Goal: Communication & Community: Answer question/provide support

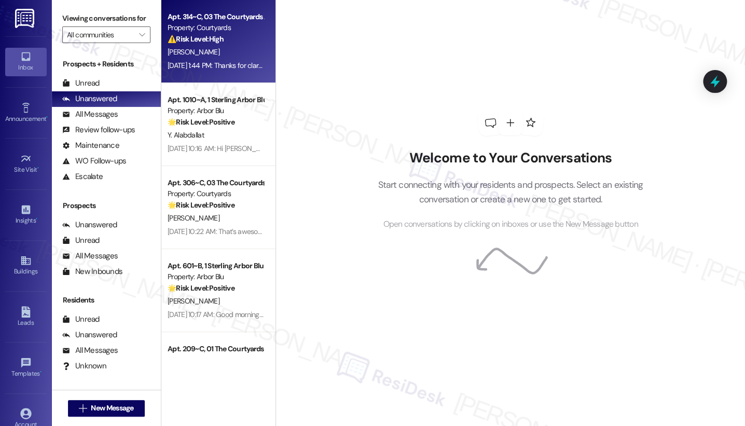
click at [219, 42] on strong "⚠️ Risk Level: High" at bounding box center [196, 38] width 56 height 9
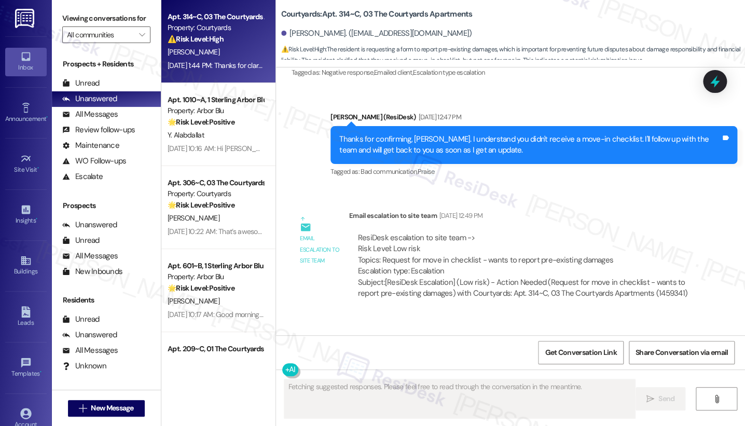
scroll to position [802, 0]
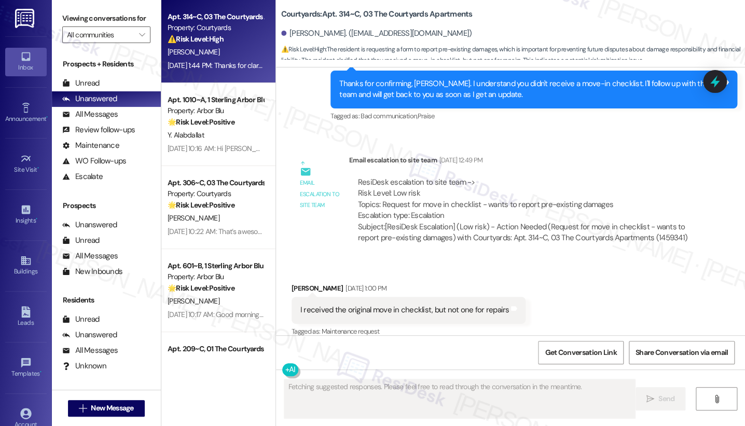
click at [399, 305] on div "I received the original move in checklist, but not one for repairs" at bounding box center [405, 310] width 209 height 11
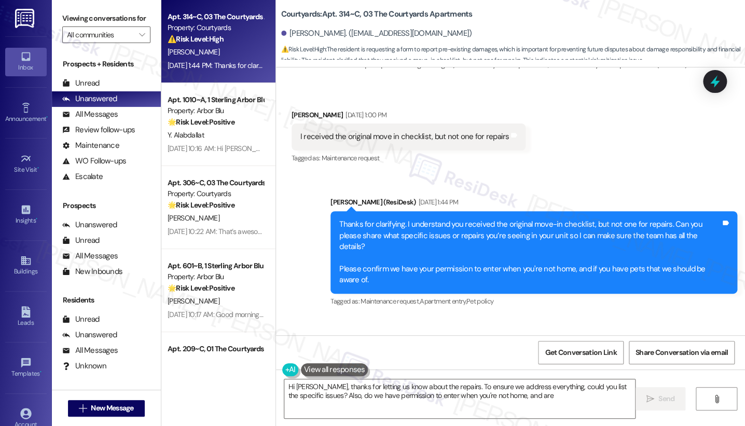
click at [397, 211] on div "Thanks for clarifying. I understand you received the original move-in checklist…" at bounding box center [534, 252] width 407 height 83
type textarea "Hi [PERSON_NAME], thanks for letting us know about the repairs. To ensure we ad…"
click at [397, 211] on div "Thanks for clarifying. I understand you received the original move-in checklist…" at bounding box center [534, 252] width 407 height 83
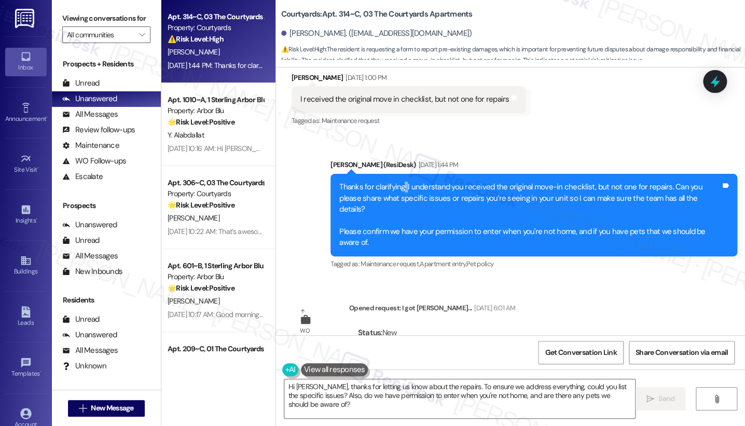
scroll to position [1033, 0]
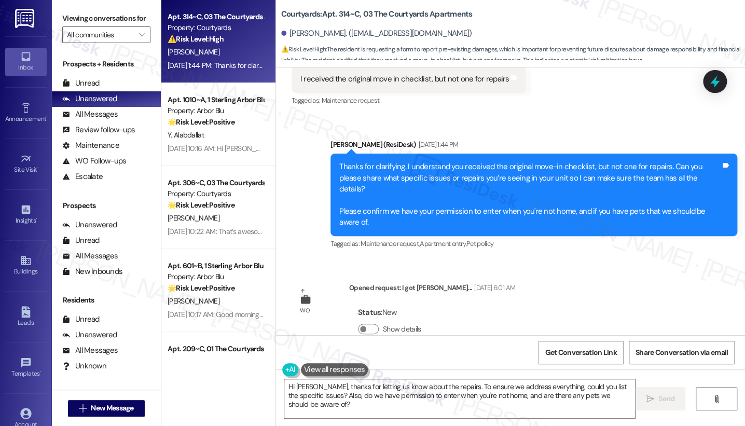
click at [510, 167] on div "Thanks for clarifying. I understand you received the original move-in checklist…" at bounding box center [530, 194] width 382 height 67
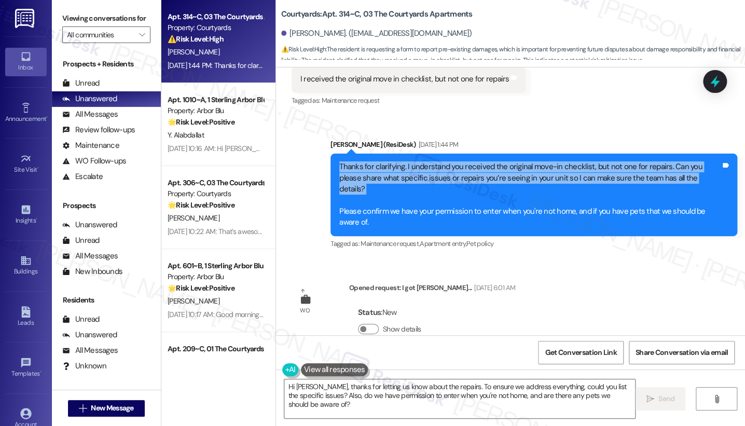
click at [510, 166] on div "Thanks for clarifying. I understand you received the original move-in checklist…" at bounding box center [530, 194] width 382 height 67
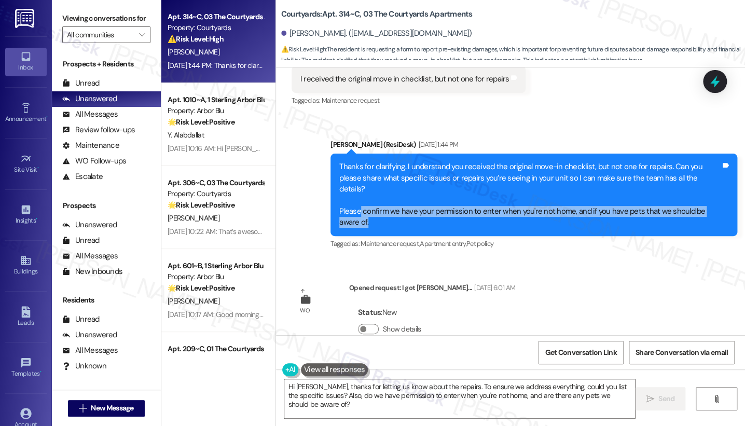
drag, startPoint x: 371, startPoint y: 213, endPoint x: 356, endPoint y: 191, distance: 26.5
click at [356, 191] on div "Thanks for clarifying. I understand you received the original move-in checklist…" at bounding box center [534, 195] width 407 height 83
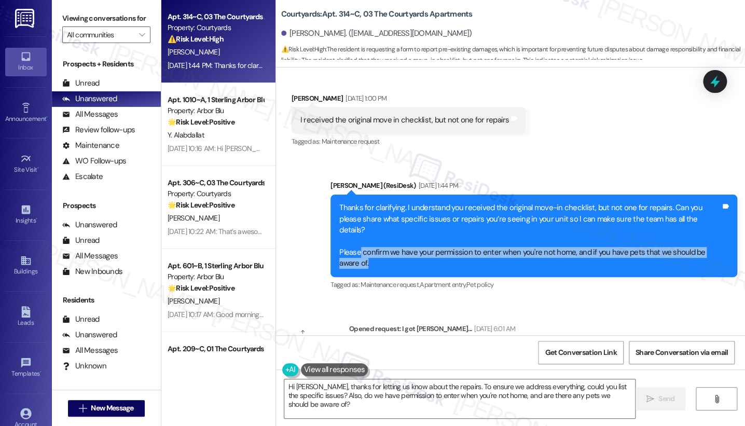
scroll to position [976, 0]
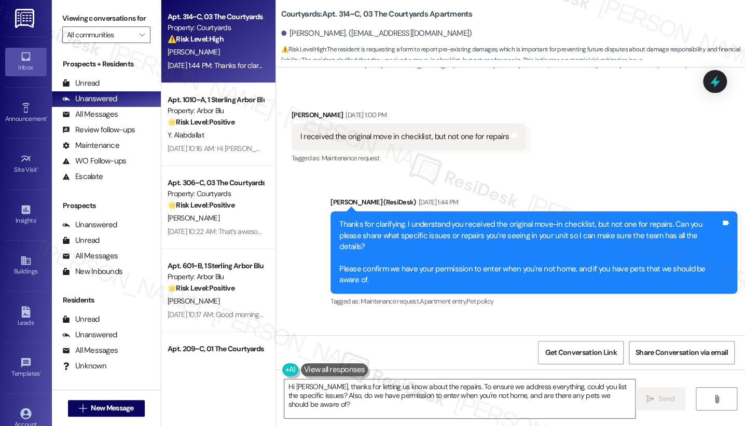
click at [399, 131] on div "I received the original move in checklist, but not one for repairs" at bounding box center [405, 136] width 209 height 11
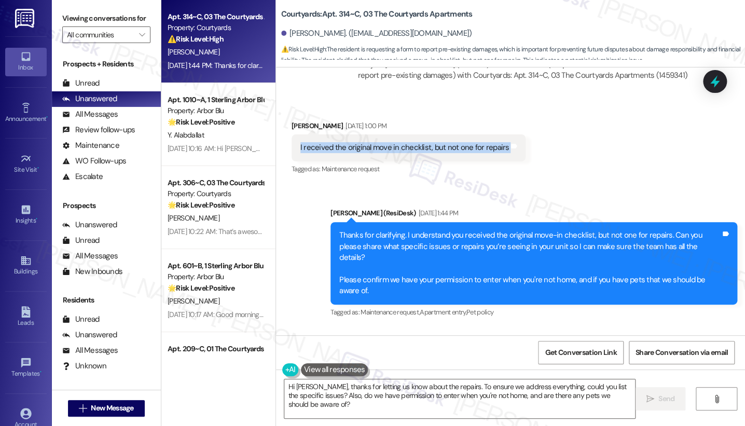
scroll to position [802, 0]
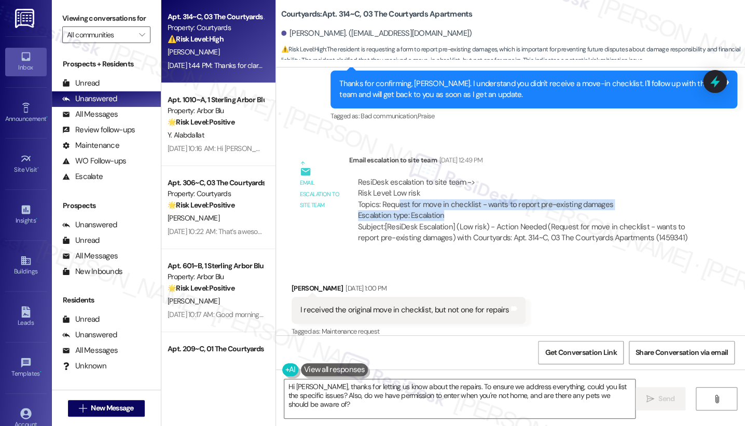
drag, startPoint x: 393, startPoint y: 198, endPoint x: 569, endPoint y: 200, distance: 175.5
click at [569, 200] on div "ResiDesk escalation to site team -> Risk Level: Low risk Topics: Request for mo…" at bounding box center [524, 199] width 332 height 45
click at [574, 194] on div "ResiDesk escalation to site team -> Risk Level: Low risk Topics: Request for mo…" at bounding box center [524, 199] width 332 height 45
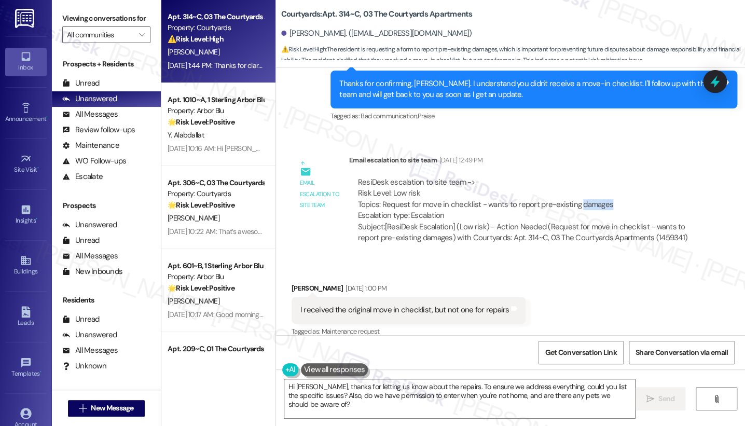
click at [574, 193] on div "ResiDesk escalation to site team -> Risk Level: Low risk Topics: Request for mo…" at bounding box center [524, 199] width 332 height 45
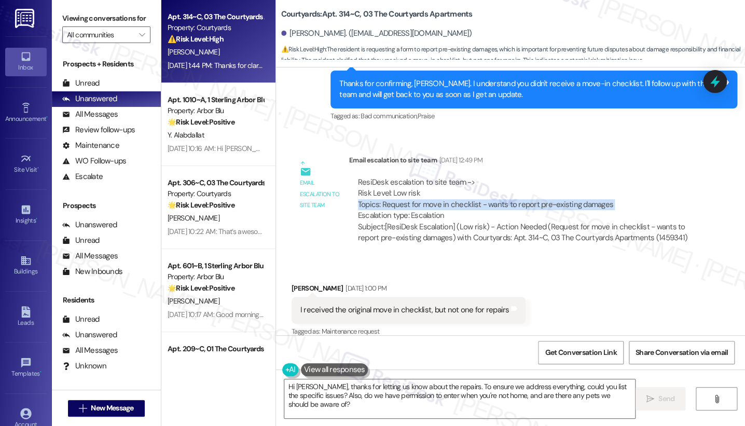
click at [574, 193] on div "ResiDesk escalation to site team -> Risk Level: Low risk Topics: Request for mo…" at bounding box center [524, 199] width 332 height 45
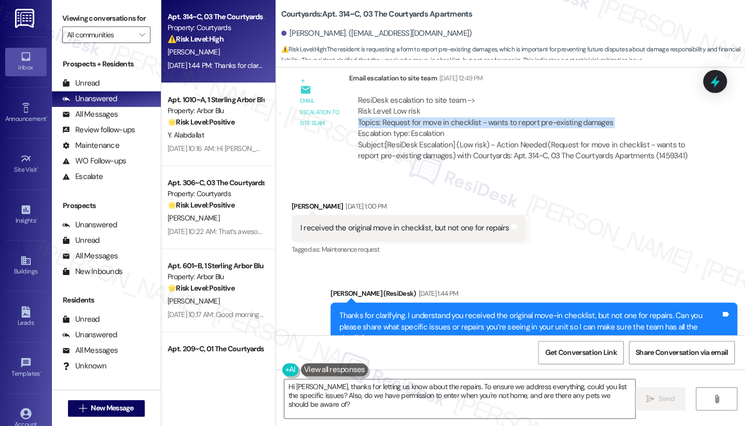
scroll to position [1033, 0]
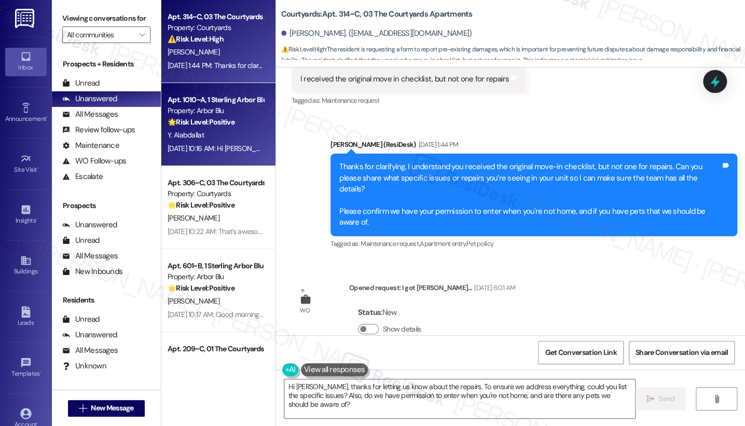
click at [213, 139] on div "Y. Alabdallat" at bounding box center [216, 135] width 98 height 13
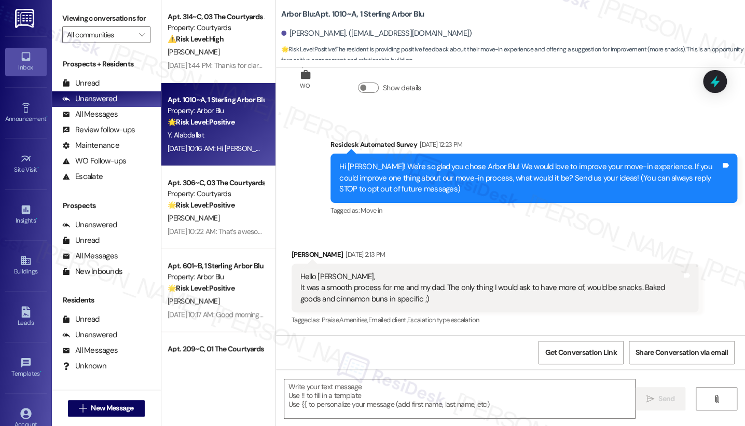
type textarea "Fetching suggested responses. Please feel free to read through the conversation…"
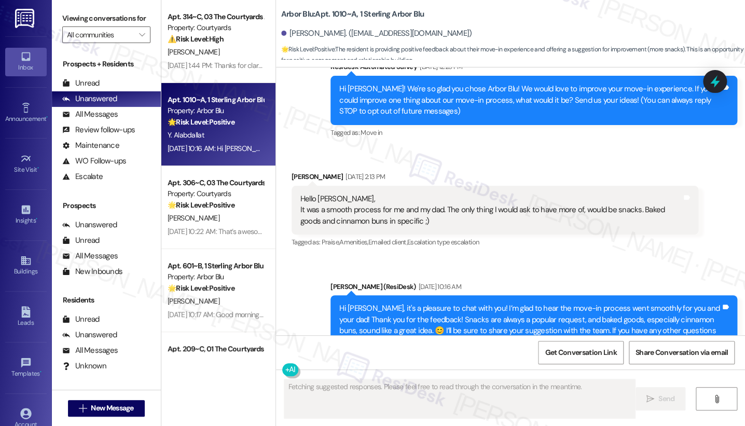
scroll to position [291, 0]
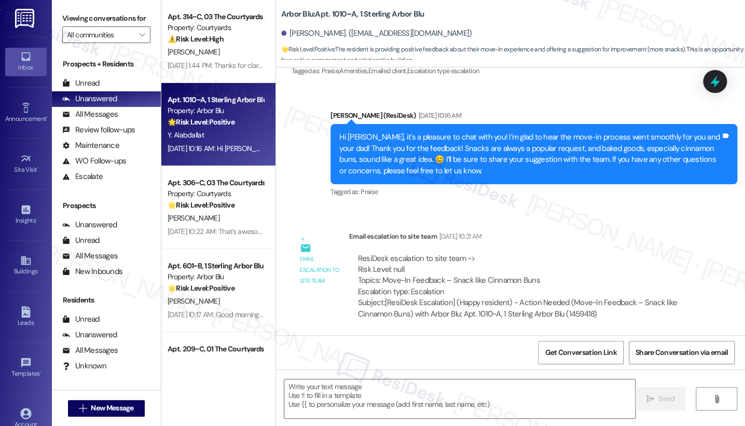
click at [406, 148] on div "Hi [PERSON_NAME], it's a pleasure to chat with you! I’m glad to hear the move-i…" at bounding box center [530, 154] width 382 height 45
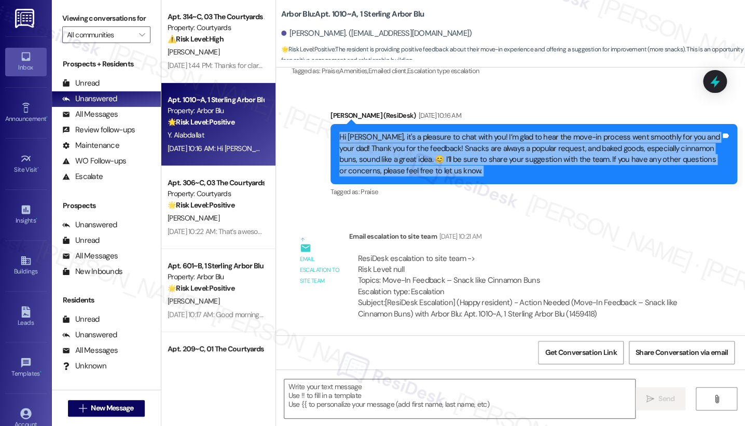
click at [406, 148] on div "Hi [PERSON_NAME], it's a pleasure to chat with you! I’m glad to hear the move-i…" at bounding box center [530, 154] width 382 height 45
click at [457, 167] on div "Hi [PERSON_NAME], it's a pleasure to chat with you! I’m glad to hear the move-i…" at bounding box center [530, 154] width 382 height 45
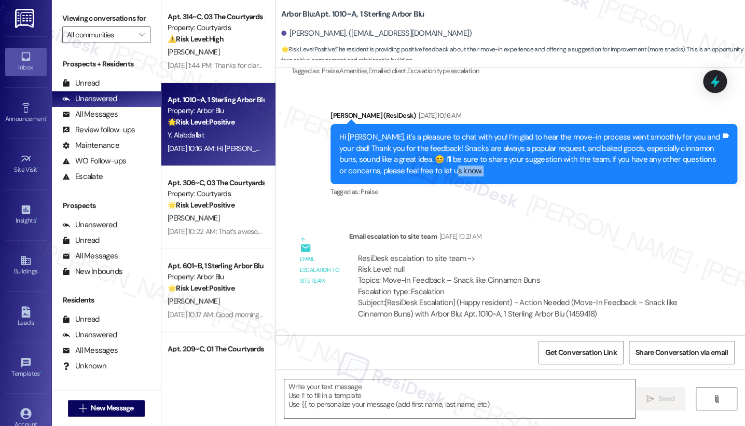
click at [457, 167] on div "Hi [PERSON_NAME], it's a pleasure to chat with you! I’m glad to hear the move-i…" at bounding box center [530, 154] width 382 height 45
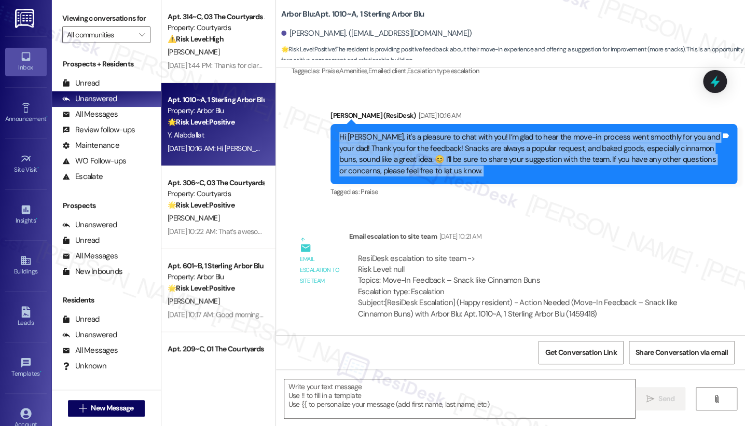
click at [457, 167] on div "Hi [PERSON_NAME], it's a pleasure to chat with you! I’m glad to hear the move-i…" at bounding box center [530, 154] width 382 height 45
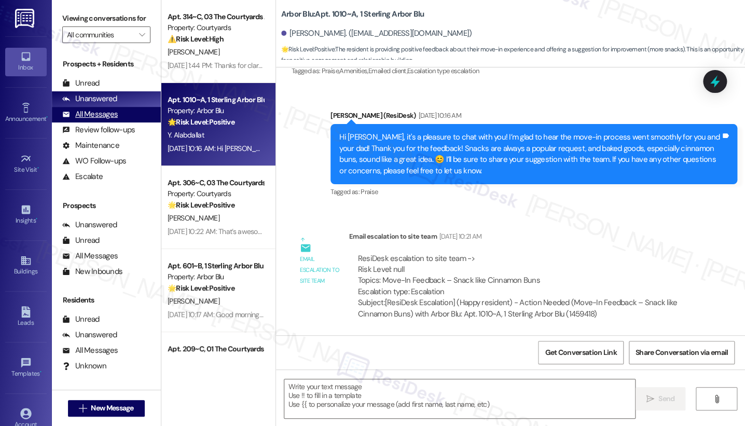
click at [93, 120] on div "All Messages" at bounding box center [90, 114] width 56 height 11
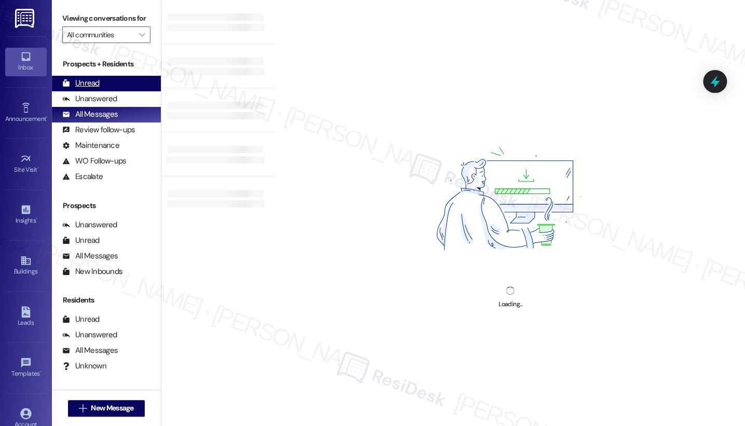
click at [101, 91] on div "Unread (0)" at bounding box center [106, 84] width 109 height 16
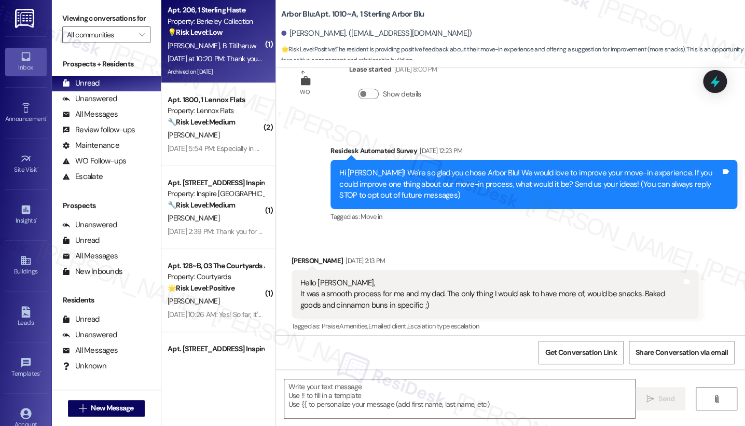
scroll to position [42, 0]
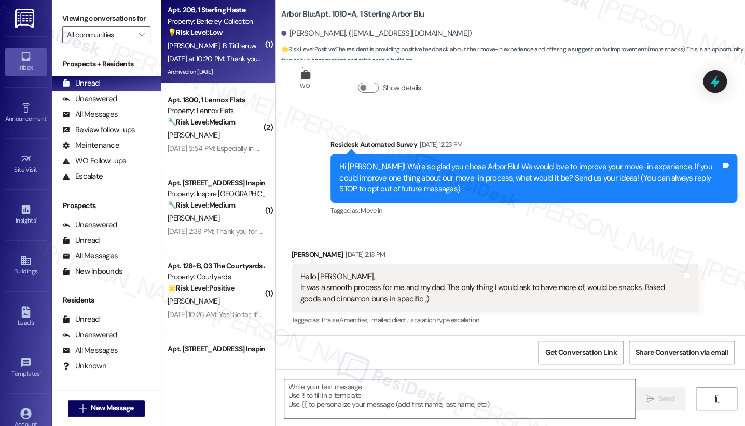
click at [201, 52] on div "[DATE] at 10:20 PM: Thank you for your message. Our offices are currently close…" at bounding box center [216, 58] width 98 height 13
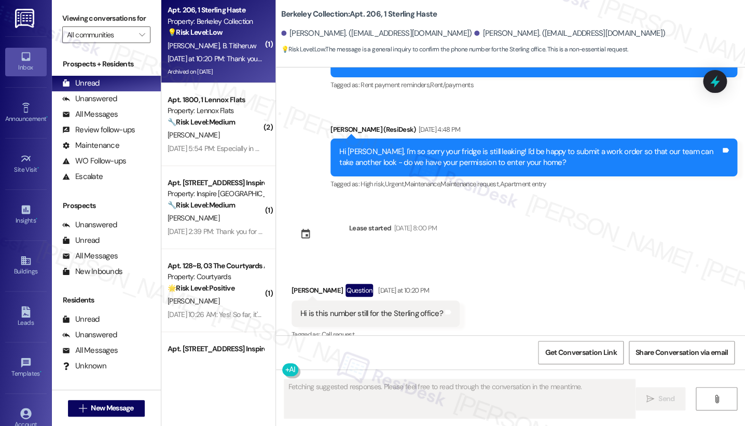
scroll to position [4734, 0]
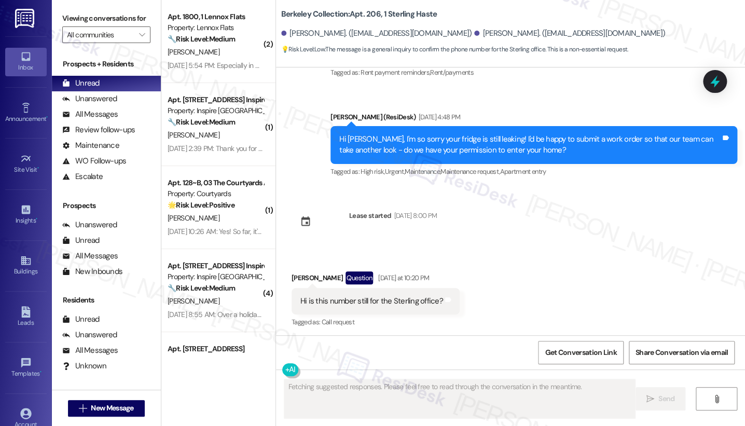
click at [347, 296] on div "Hi is this number still for the Sterling office?" at bounding box center [372, 301] width 143 height 11
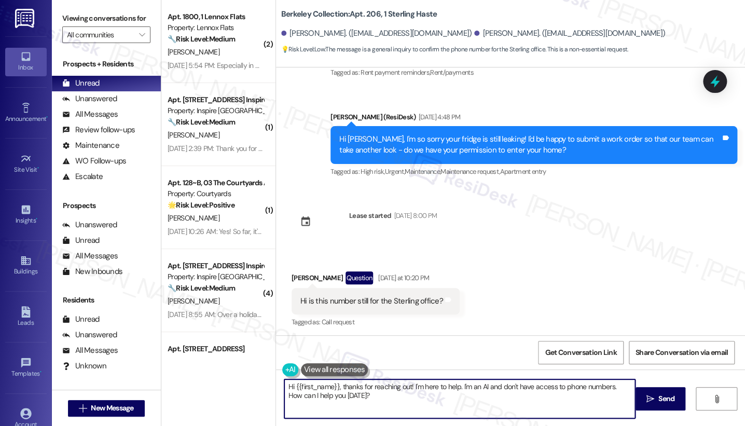
drag, startPoint x: 378, startPoint y: 396, endPoint x: 390, endPoint y: 389, distance: 13.7
click at [374, 393] on textarea "Hi {{first_name}}, thanks for reaching out! I'm here to help. I'm an AI and don…" at bounding box center [459, 398] width 351 height 39
click at [485, 380] on textarea "Hi {{first_name}}, thanks for reaching out! I'm here to help. I'm an AI and don…" at bounding box center [459, 398] width 351 height 39
click at [487, 405] on textarea "Hi {{first_name}}, thanks for reaching out! I'm here to help. I'm an AI and don…" at bounding box center [459, 398] width 351 height 39
drag, startPoint x: 453, startPoint y: 387, endPoint x: 484, endPoint y: 406, distance: 36.1
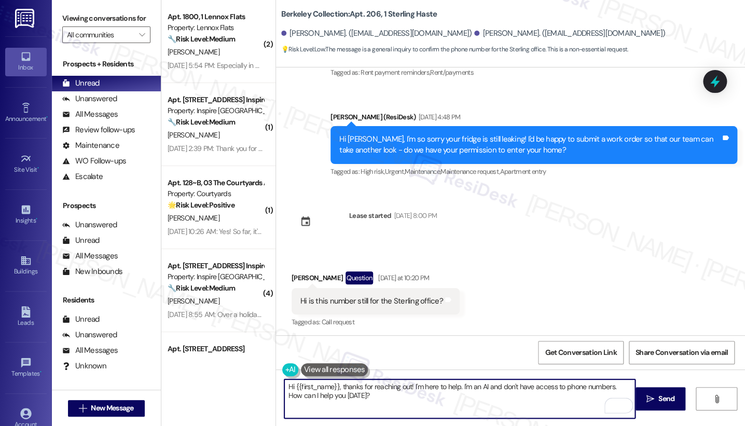
click at [484, 406] on textarea "Hi {{first_name}}, thanks for reaching out! I'm here to help. I'm an AI and don…" at bounding box center [459, 398] width 351 height 39
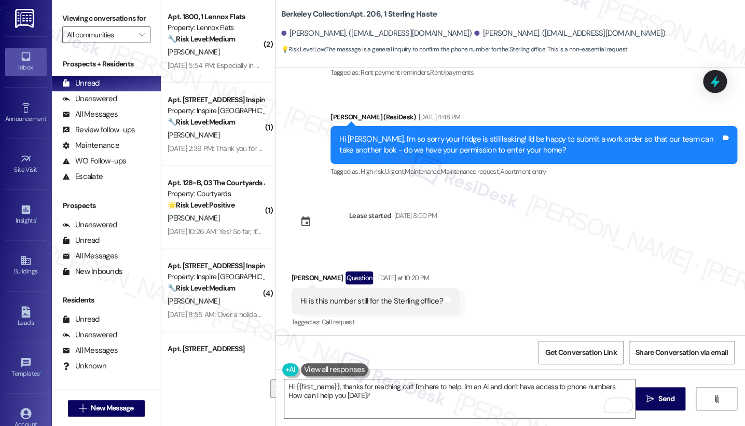
click at [299, 271] on div "[PERSON_NAME] Question [DATE] at 10:20 PM" at bounding box center [376, 279] width 168 height 17
copy div "[PERSON_NAME]"
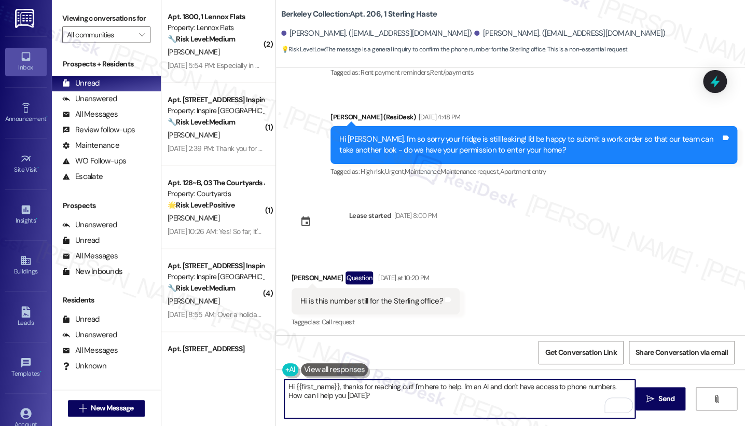
drag, startPoint x: 291, startPoint y: 387, endPoint x: 335, endPoint y: 385, distance: 44.7
click at [335, 385] on textarea "Hi {{first_name}}, thanks for reaching out! I'm here to help. I'm an AI and don…" at bounding box center [459, 398] width 351 height 39
paste textarea "[PERSON_NAME]"
drag, startPoint x: 411, startPoint y: 405, endPoint x: 386, endPoint y: 385, distance: 31.8
click at [386, 385] on textarea "Hi [PERSON_NAME], thanks for reaching out! I'm here to help. I'm an AI and don'…" at bounding box center [459, 398] width 351 height 39
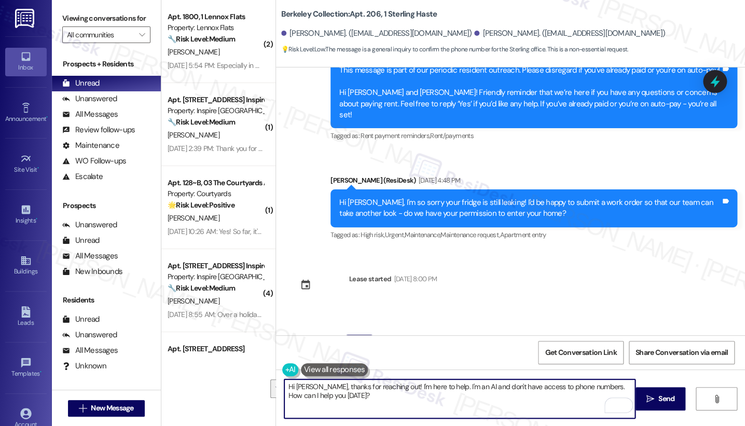
scroll to position [4561, 0]
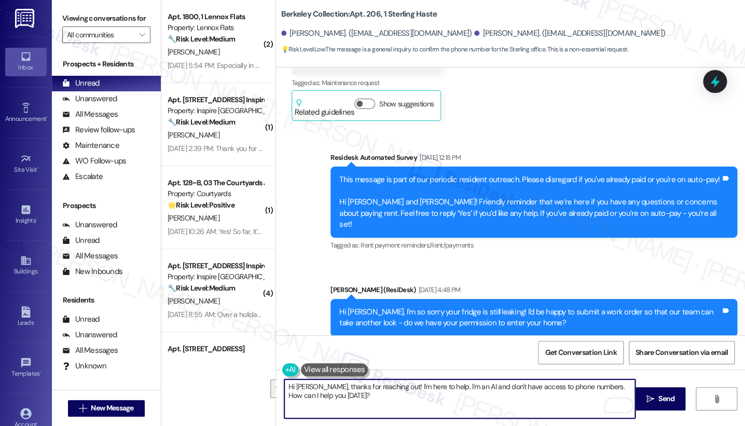
click at [485, 299] on div "Hi [PERSON_NAME], I'm so sorry your fridge is still leaking! I'd be happy to su…" at bounding box center [534, 318] width 407 height 38
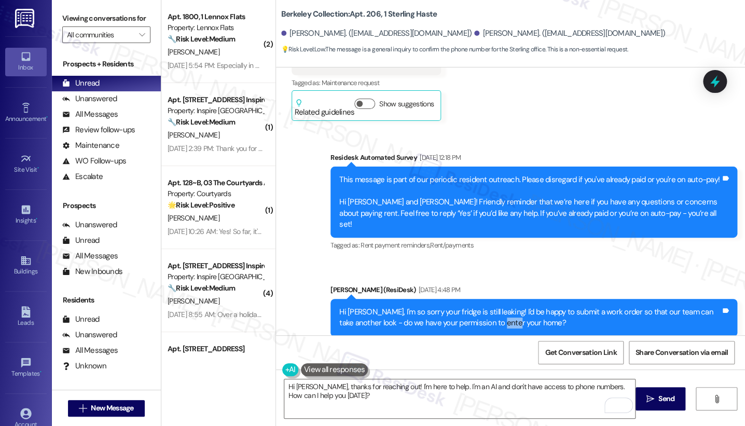
click at [485, 299] on div "Hi [PERSON_NAME], I'm so sorry your fridge is still leaking! I'd be happy to su…" at bounding box center [534, 318] width 407 height 38
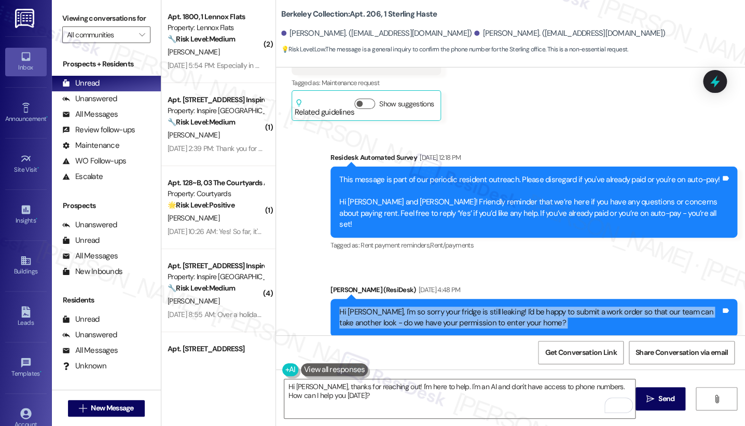
click at [485, 299] on div "Hi [PERSON_NAME], I'm so sorry your fridge is still leaking! I'd be happy to su…" at bounding box center [534, 318] width 407 height 38
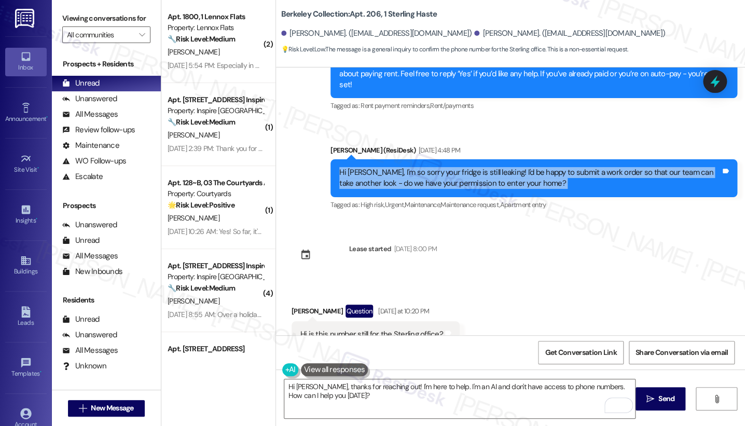
scroll to position [4734, 0]
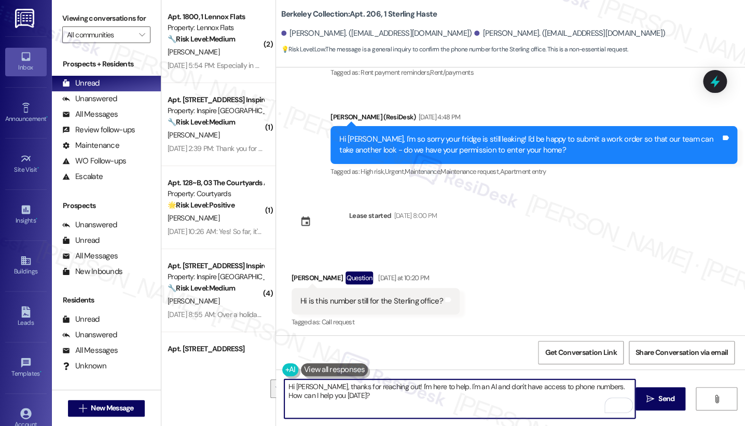
drag, startPoint x: 379, startPoint y: 401, endPoint x: 390, endPoint y: 380, distance: 23.7
click at [390, 380] on textarea "Hi [PERSON_NAME], thanks for reaching out! I'm here to help. I'm an AI and don'…" at bounding box center [459, 398] width 351 height 39
click at [569, 393] on textarea "Hi [PERSON_NAME], thanks for reaching out! I'm the offsite Resident Support, bu…" at bounding box center [459, 398] width 351 height 39
type textarea "Hi [PERSON_NAME], thanks for reaching out! I'm the offsite Resident Support, bu…"
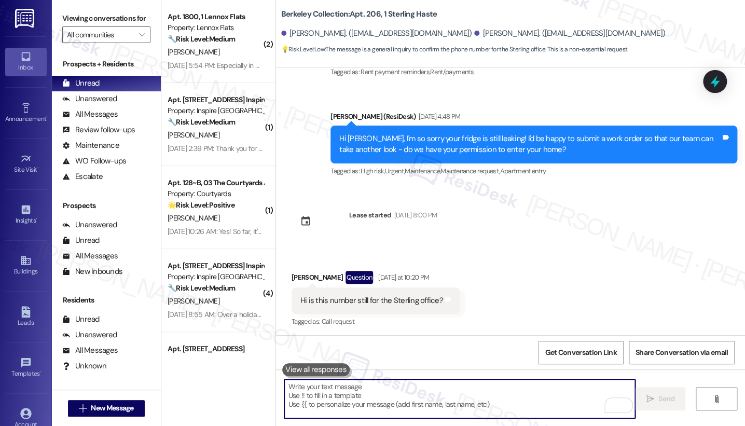
scroll to position [4817, 0]
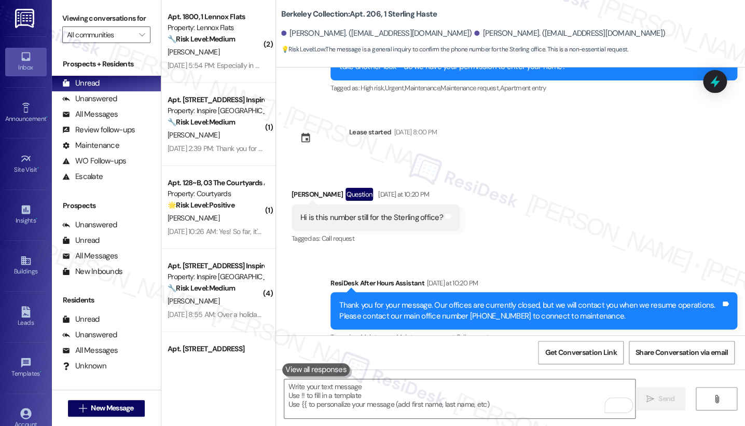
click at [544, 399] on div "Hi [PERSON_NAME], thanks for reaching out! I'm the offsite Resident Support, bu…" at bounding box center [530, 410] width 382 height 22
click at [413, 399] on div "Hi [PERSON_NAME], thanks for reaching out! I'm the offsite Resident Support, bu…" at bounding box center [530, 410] width 382 height 22
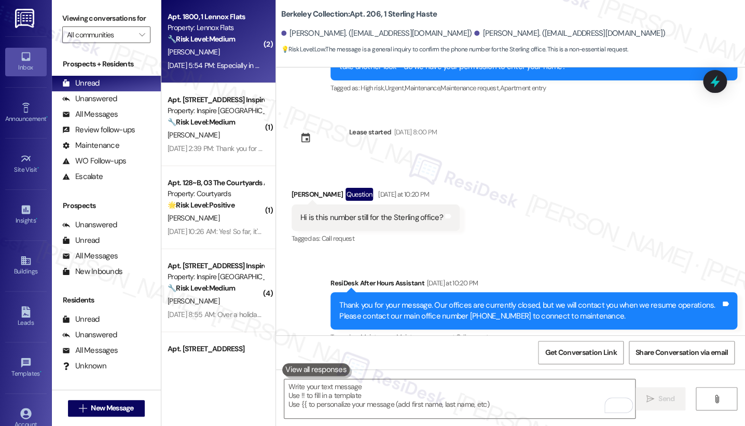
click at [187, 57] on div "[PERSON_NAME]" at bounding box center [216, 52] width 98 height 13
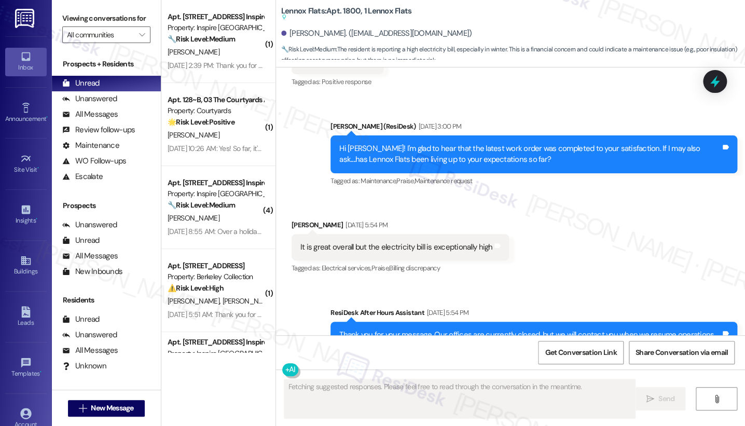
scroll to position [2081, 0]
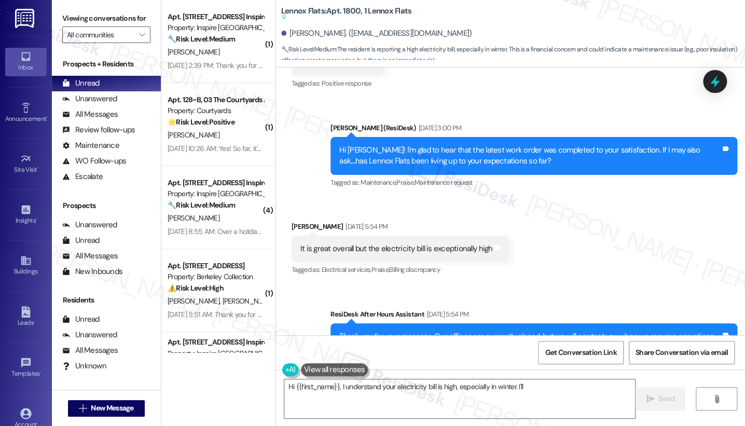
click at [334, 243] on div "It is great overall but the electricity bill is exceptionally high" at bounding box center [397, 248] width 193 height 11
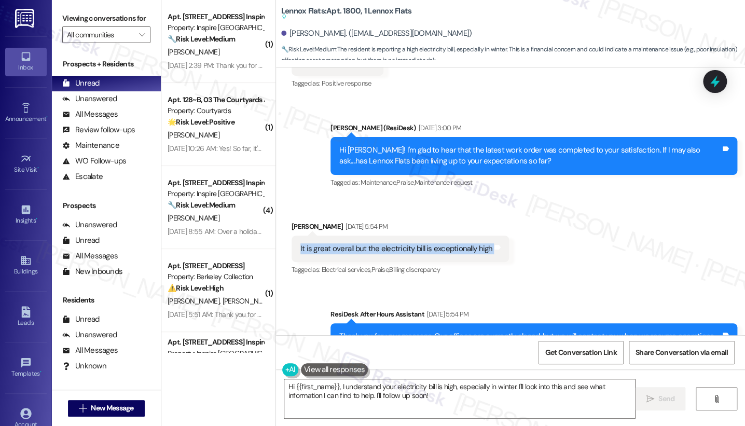
click at [334, 243] on div "It is great overall but the electricity bill is exceptionally high" at bounding box center [397, 248] width 193 height 11
click at [431, 145] on div "Hi [PERSON_NAME]! I'm glad to hear that the latest work order was completed to …" at bounding box center [530, 156] width 382 height 22
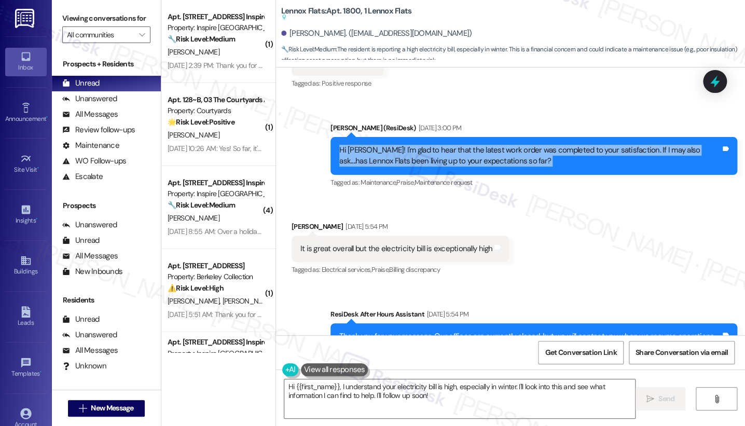
click at [431, 145] on div "Hi [PERSON_NAME]! I'm glad to hear that the latest work order was completed to …" at bounding box center [530, 156] width 382 height 22
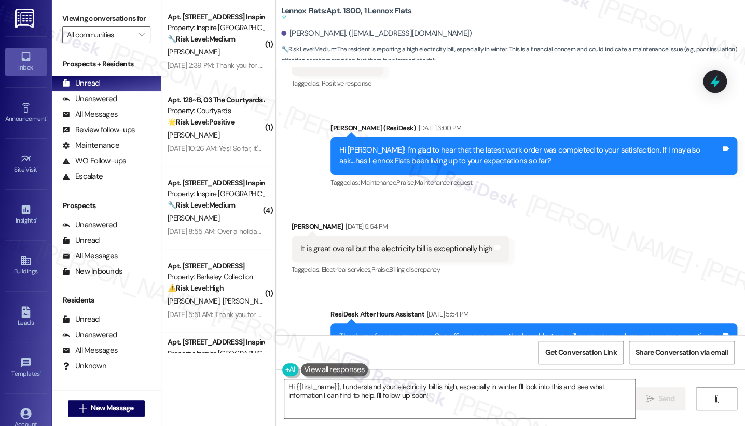
click at [353, 243] on div "It is great overall but the electricity bill is exceptionally high" at bounding box center [397, 248] width 193 height 11
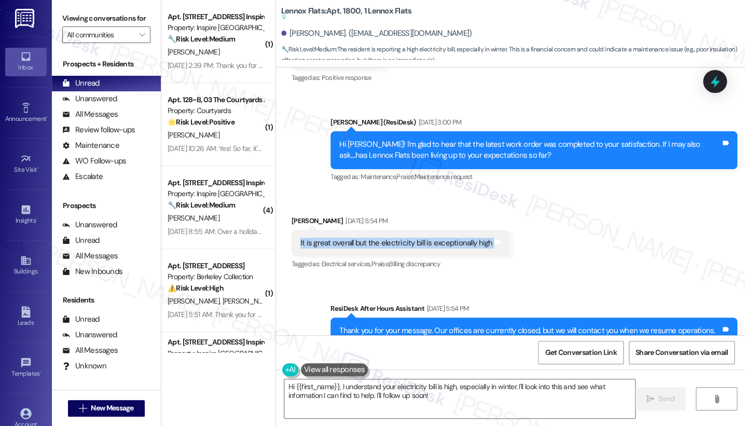
scroll to position [2197, 0]
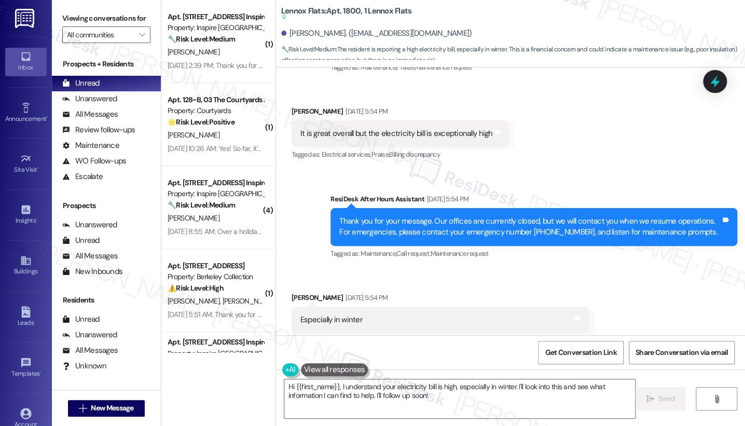
click at [360, 216] on div "Thank you for your message. Our offices are currently closed, but we will conta…" at bounding box center [530, 227] width 382 height 22
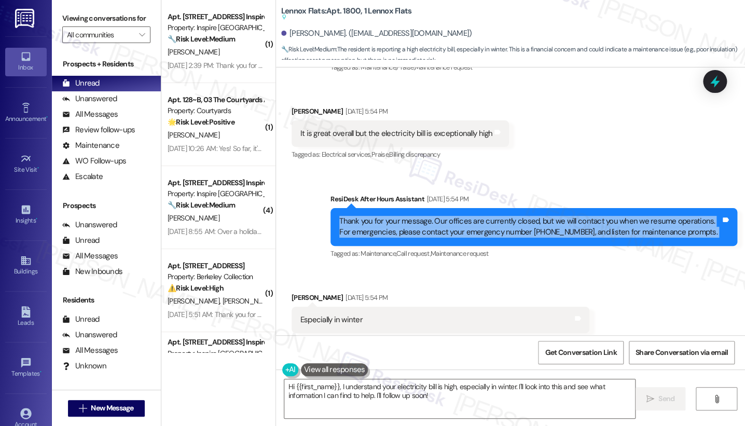
click at [360, 216] on div "Thank you for your message. Our offices are currently closed, but we will conta…" at bounding box center [530, 227] width 382 height 22
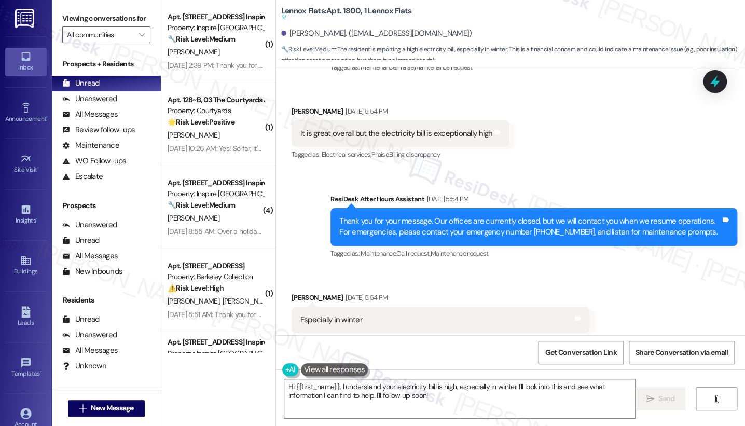
click at [393, 128] on div "It is great overall but the electricity bill is exceptionally high" at bounding box center [397, 133] width 193 height 11
copy div "It is great overall but the electricity bill is exceptionally high Tags and not…"
click at [66, 16] on label "Viewing conversations for" at bounding box center [106, 18] width 88 height 16
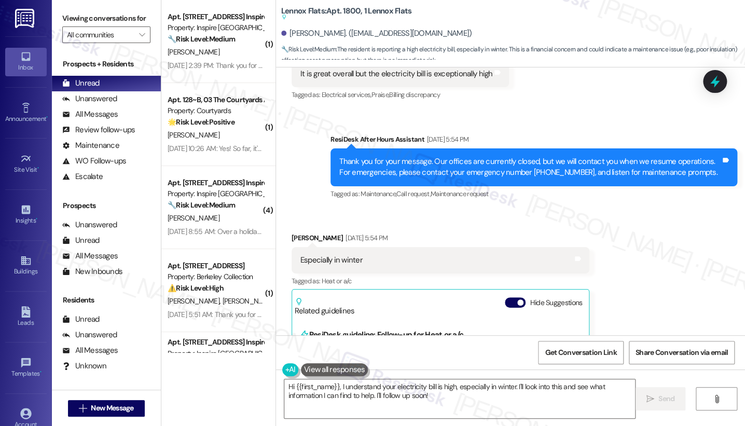
scroll to position [2255, 0]
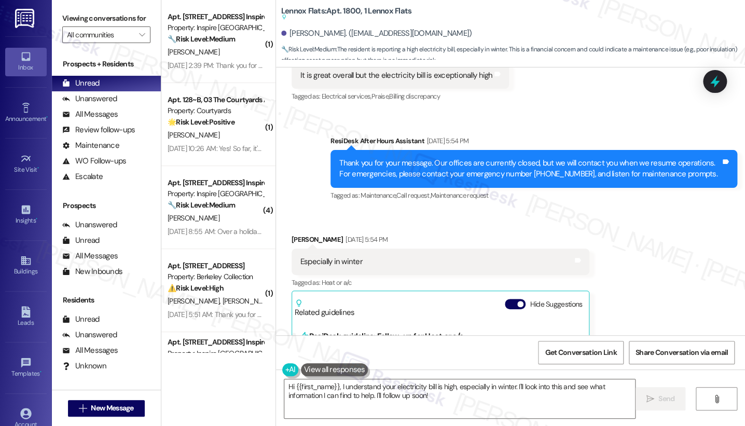
click at [316, 249] on div "Especially in winter Tags and notes" at bounding box center [441, 262] width 298 height 26
copy div "Especially in winter Tags and notes"
click at [79, 17] on label "Viewing conversations for" at bounding box center [106, 18] width 88 height 16
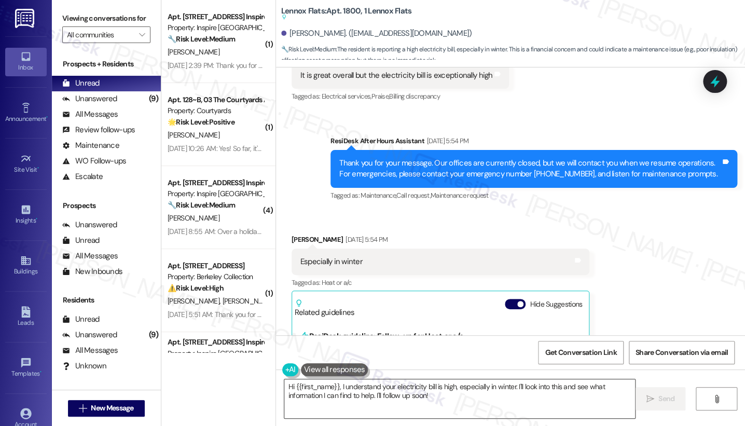
click at [459, 390] on textarea "Hi {{first_name}}, I understand your electricity bill is high, especially in wi…" at bounding box center [459, 398] width 351 height 39
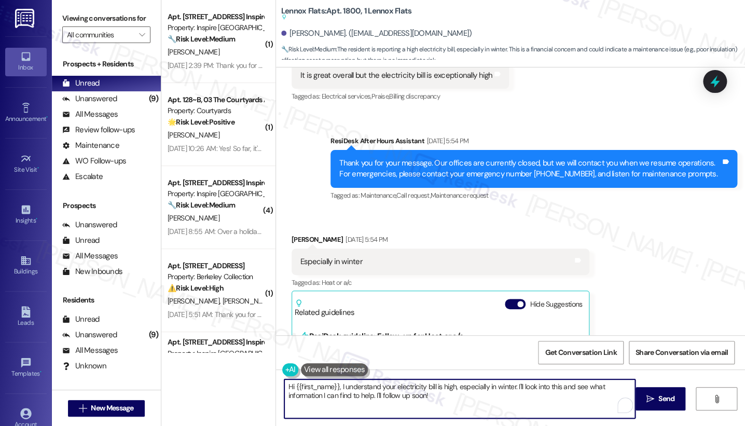
click at [459, 390] on textarea "Hi {{first_name}}, I understand your electricity bill is high, especially in wi…" at bounding box center [459, 398] width 351 height 39
click at [468, 390] on textarea "Hi {{first_name}}, I understand your electricity bill is high, especially in wi…" at bounding box center [459, 398] width 351 height 39
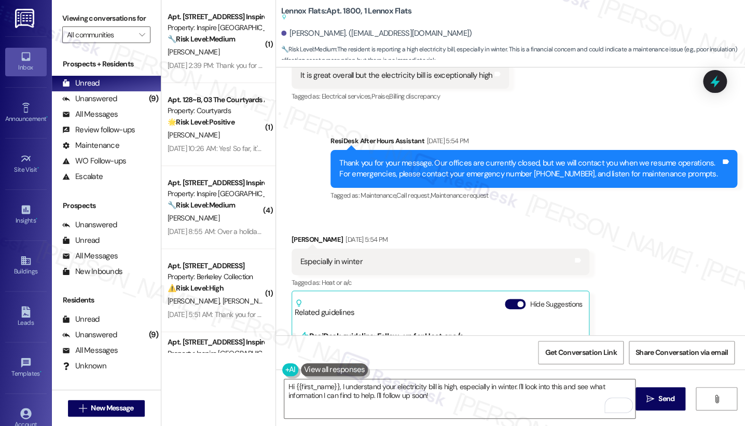
click at [62, 19] on div "Viewing conversations for All communities " at bounding box center [106, 26] width 109 height 53
click at [428, 397] on textarea "Hi {{first_name}}, I understand your electricity bill is high, especially in wi…" at bounding box center [459, 398] width 351 height 39
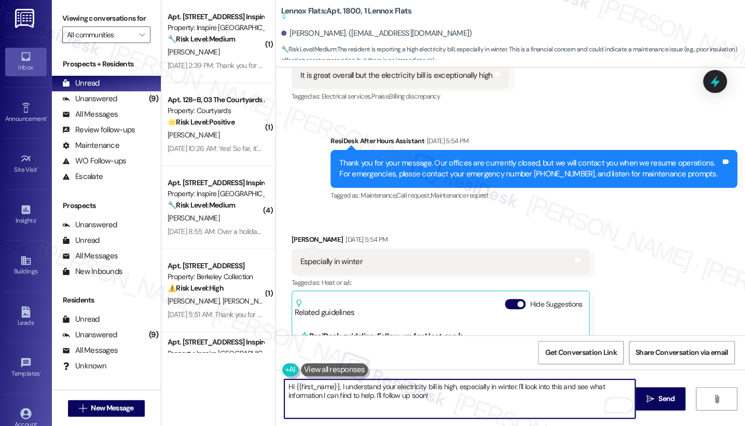
click at [428, 397] on textarea "Hi {{first_name}}, I understand your electricity bill is high, especially in wi…" at bounding box center [459, 398] width 351 height 39
paste textarea "thank you for sharing that feedback! I hear your concern about the electricity …"
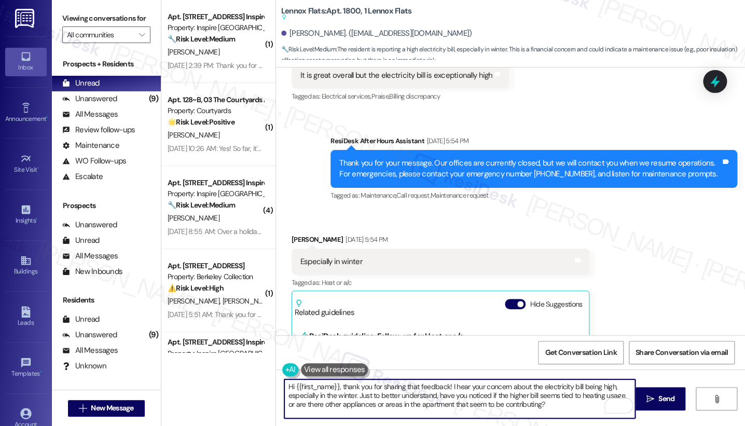
click at [432, 385] on textarea "Hi {{first_name}}, thank you for sharing that feedback! I hear your concern abo…" at bounding box center [459, 398] width 351 height 39
click at [382, 403] on textarea "Hi {{first_name}}, thank you for sharing that feedback! I hear your concern abo…" at bounding box center [459, 398] width 351 height 39
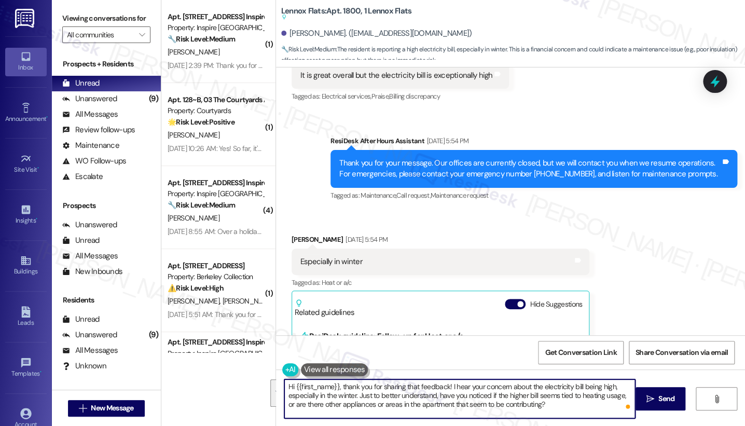
click at [382, 403] on textarea "Hi {{first_name}}, thank you for sharing that feedback! I hear your concern abo…" at bounding box center [459, 398] width 351 height 39
click at [532, 395] on textarea "Hi {{first_name}}, thank you for sharing that feedback! I hear your concern abo…" at bounding box center [459, 398] width 351 height 39
click at [566, 394] on textarea "Hi {{first_name}}, thank you for sharing that feedback! I hear your concern abo…" at bounding box center [459, 398] width 351 height 39
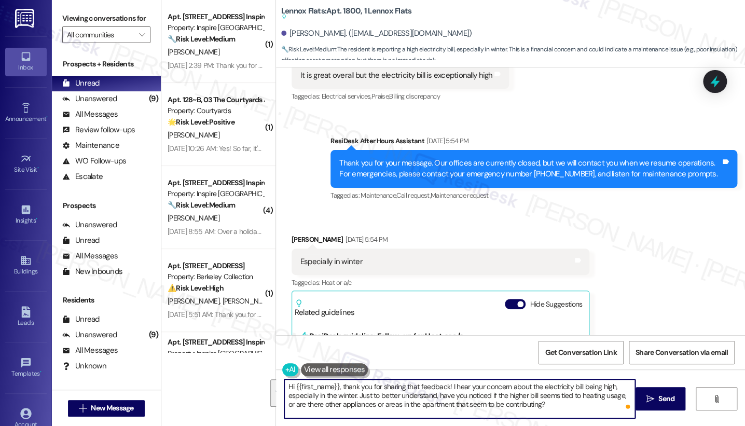
click at [374, 401] on textarea "Hi {{first_name}}, thank you for sharing that feedback! I hear your concern abo…" at bounding box center [459, 398] width 351 height 39
type textarea "Hi {{first_name}}, thank you for sharing that feedback! I hear your concern abo…"
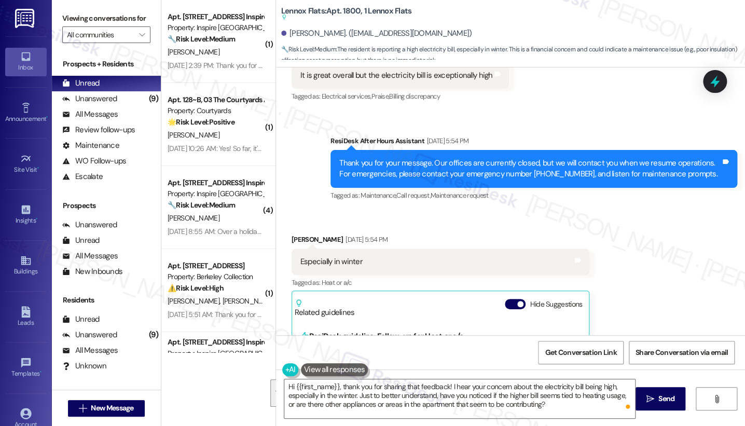
click at [662, 247] on div "Received via SMS [PERSON_NAME] [DATE] 5:54 PM Especially in winter Tags and not…" at bounding box center [510, 348] width 469 height 274
click at [645, 397] on span " Send" at bounding box center [661, 398] width 33 height 11
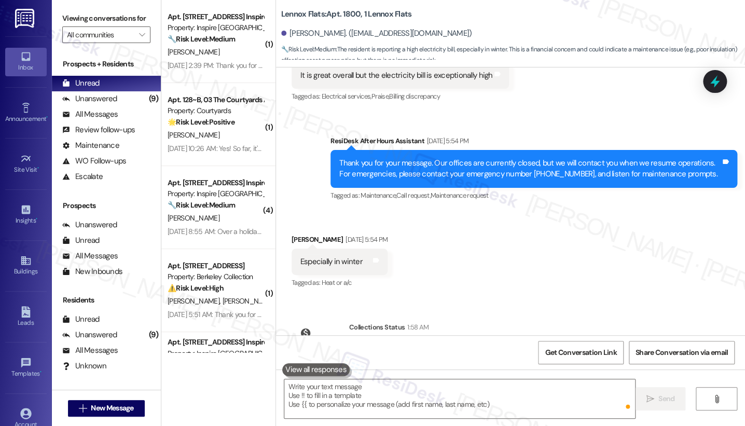
scroll to position [2386, 0]
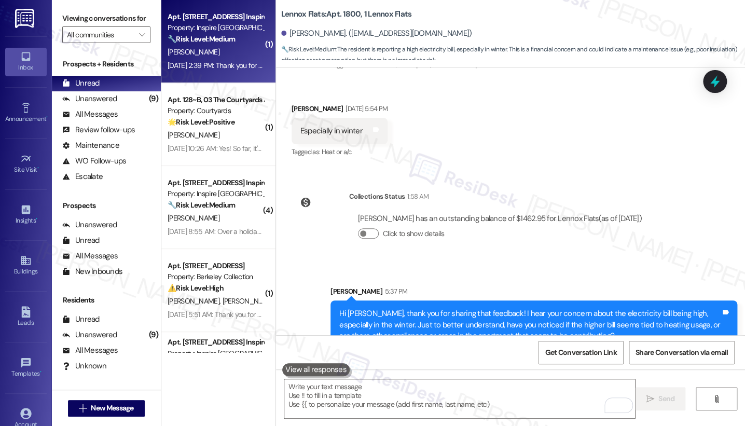
click at [217, 39] on strong "🔧 Risk Level: Medium" at bounding box center [201, 38] width 67 height 9
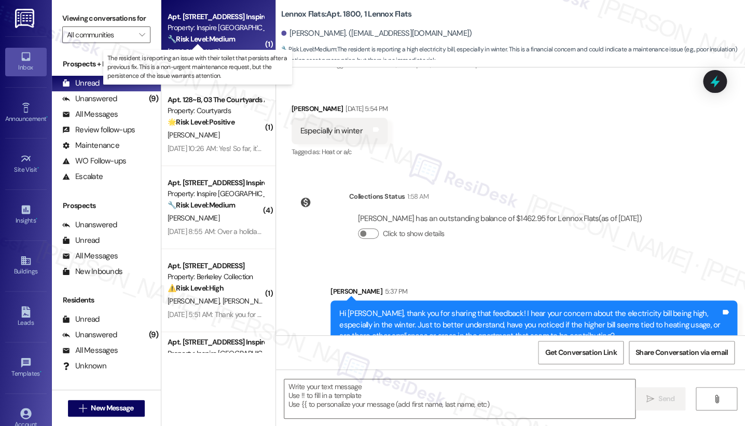
type textarea "Fetching suggested responses. Please feel free to read through the conversation…"
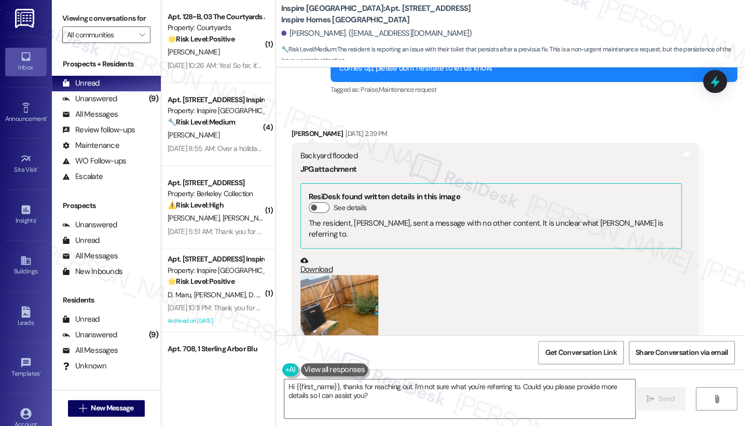
scroll to position [1311, 0]
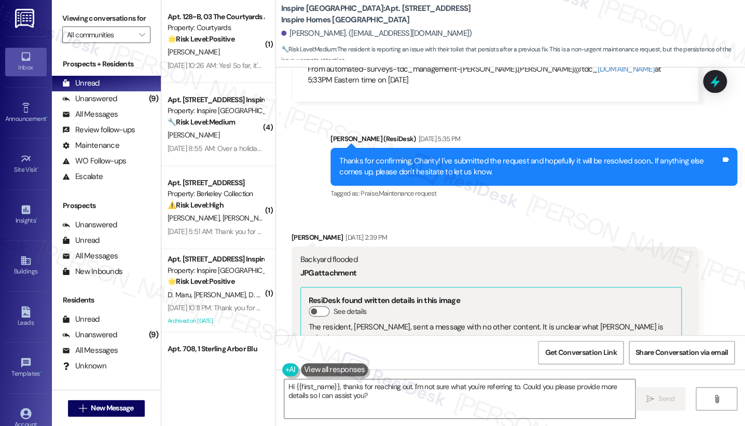
click at [385, 171] on div "Thanks for confirming, Charity! I've submitted the request and hopefully it wil…" at bounding box center [530, 167] width 382 height 22
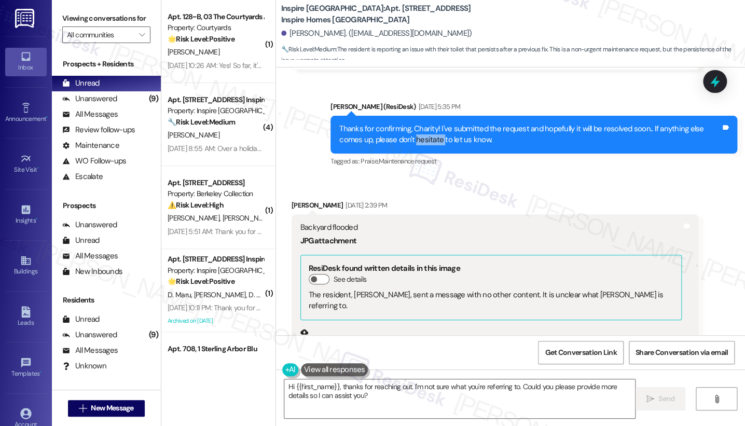
scroll to position [1369, 0]
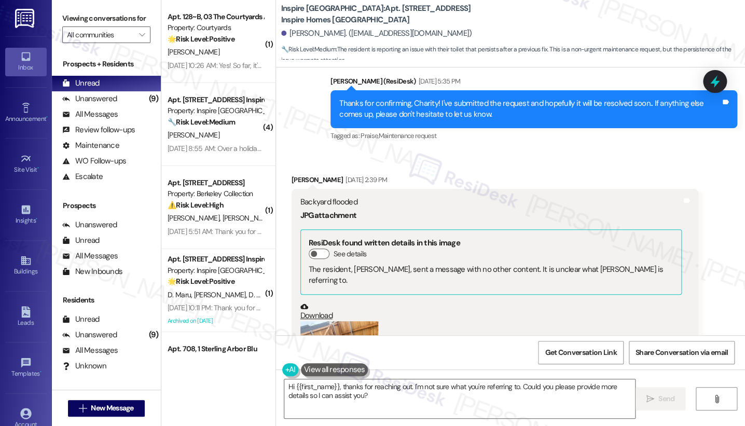
click at [326, 198] on div "Backyard flooded" at bounding box center [492, 202] width 382 height 11
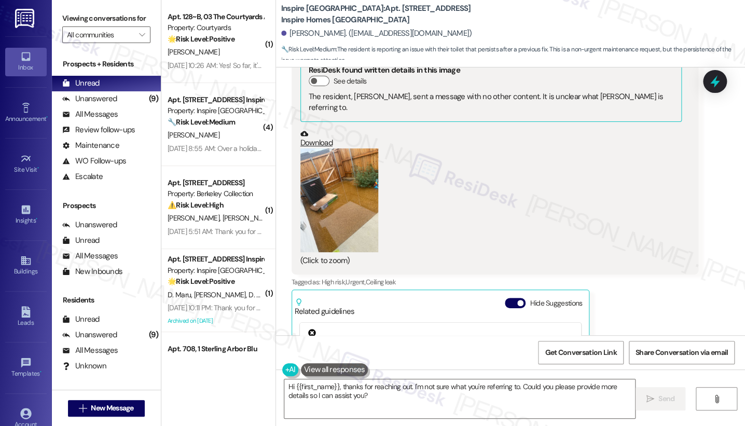
click at [316, 190] on button "Zoom image" at bounding box center [340, 200] width 78 height 104
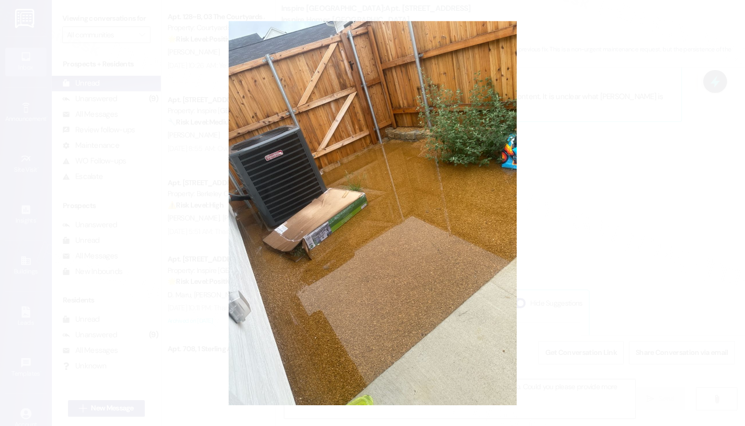
click at [599, 197] on button "Unzoom image" at bounding box center [372, 213] width 745 height 426
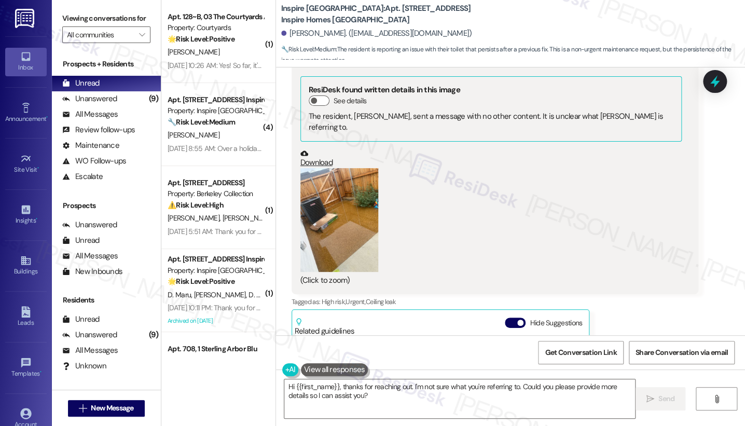
scroll to position [1426, 0]
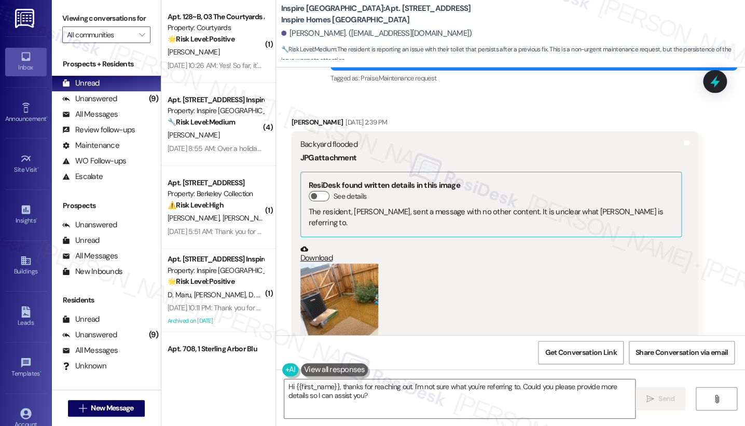
click at [323, 138] on div "Backyard flooded JPG attachment ResiDesk found written details in this image Se…" at bounding box center [495, 260] width 407 height 258
copy div "Backyard flooded"
click at [67, 19] on label "Viewing conversations for" at bounding box center [106, 18] width 88 height 16
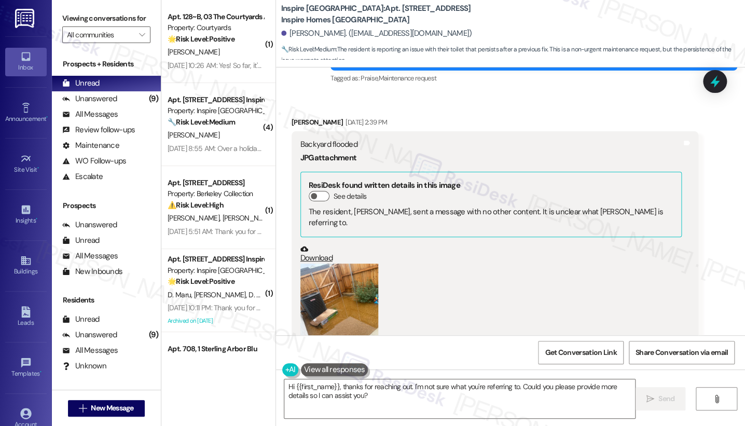
click at [62, 13] on label "Viewing conversations for" at bounding box center [106, 18] width 88 height 16
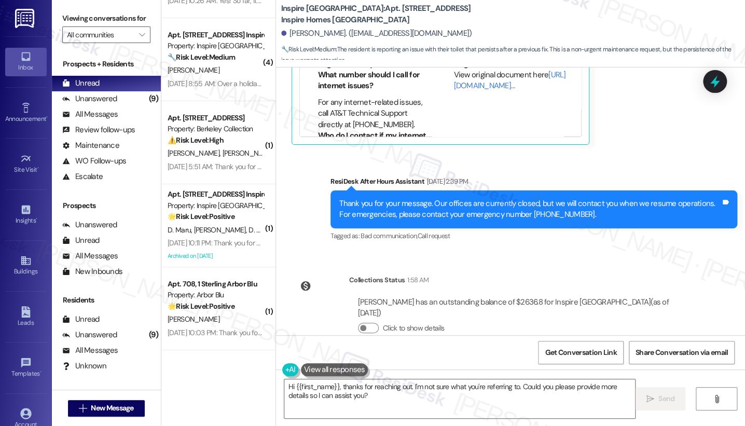
scroll to position [145, 0]
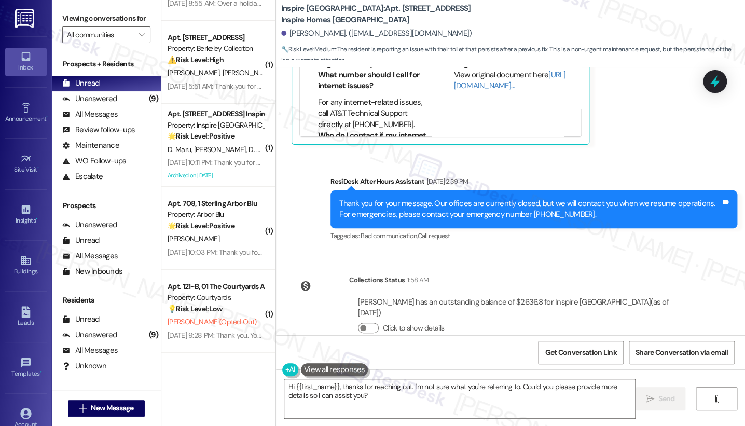
click at [66, 25] on label "Viewing conversations for" at bounding box center [106, 18] width 88 height 16
click at [401, 400] on textarea "Hi {{first_name}}, thanks for reaching out. I'm not sure what you're referring …" at bounding box center [459, 398] width 351 height 39
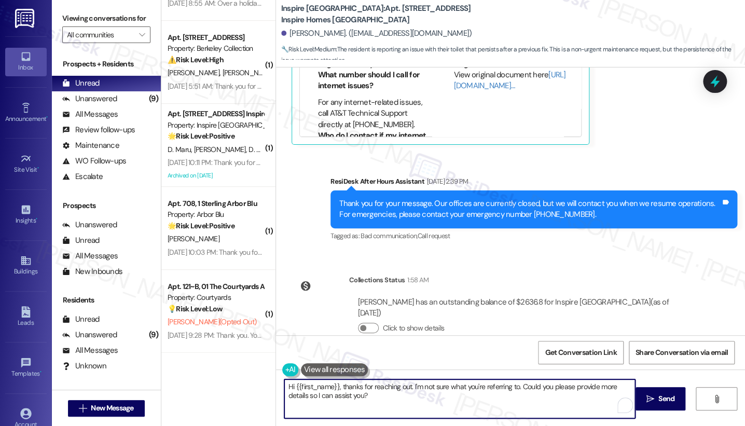
click at [401, 400] on textarea "Hi {{first_name}}, thanks for reaching out. I'm not sure what you're referring …" at bounding box center [459, 398] width 351 height 39
paste textarea "I just wanted to follow up regarding the flooding in your backyard. Were you ab…"
type textarea "Hi {{first_name}}, I just wanted to follow up regarding the flooding in your ba…"
click at [648, 389] on button " Send" at bounding box center [661, 398] width 50 height 23
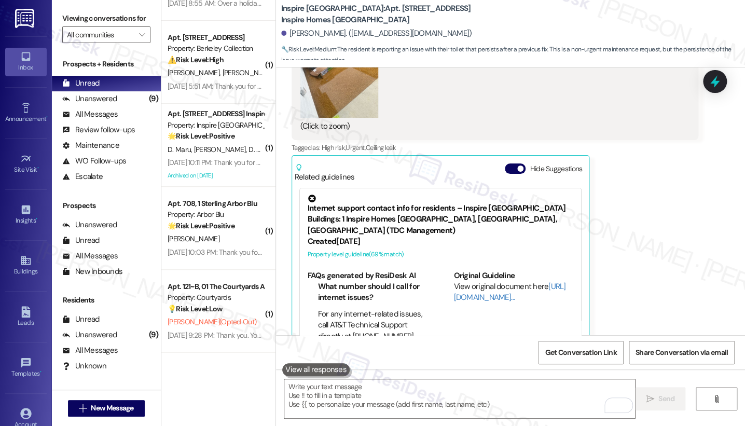
scroll to position [1693, 0]
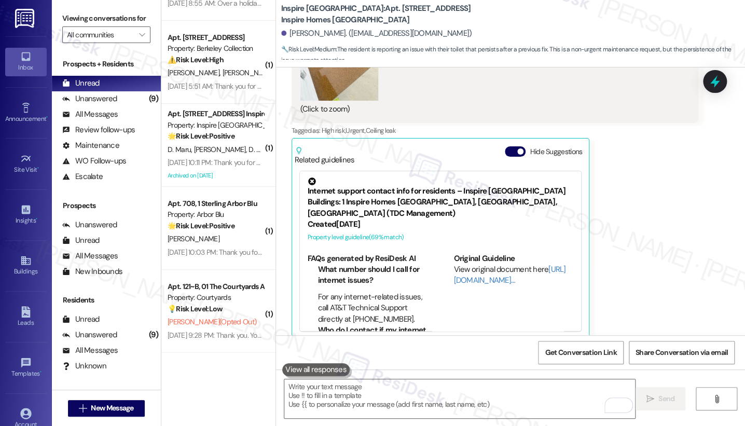
click at [502, 228] on div "Internet support contact info for residents – Inspire [GEOGRAPHIC_DATA] Buildin…" at bounding box center [440, 251] width 281 height 160
click at [505, 146] on button "Hide Suggestions" at bounding box center [515, 151] width 21 height 10
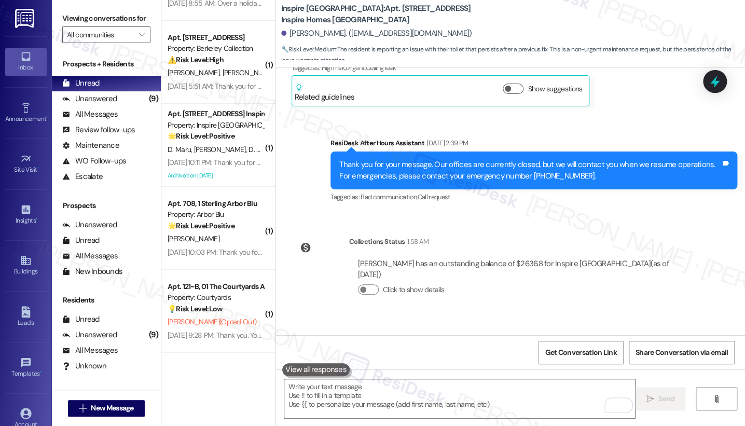
scroll to position [1801, 0]
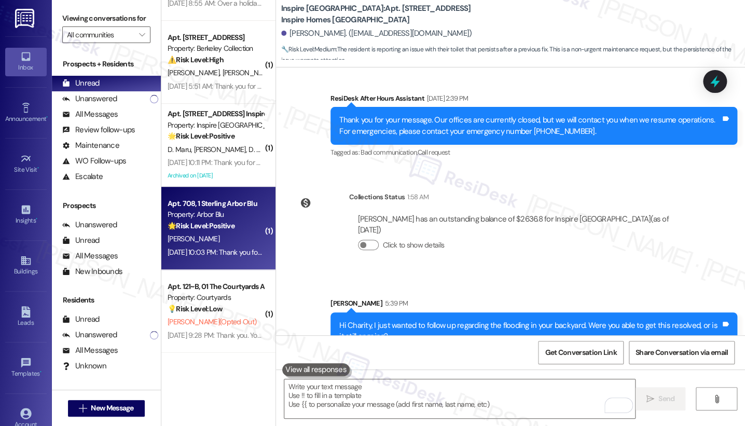
click at [213, 230] on div "🌟 Risk Level: Positive The resident responded positively to a customer satisfac…" at bounding box center [216, 226] width 96 height 11
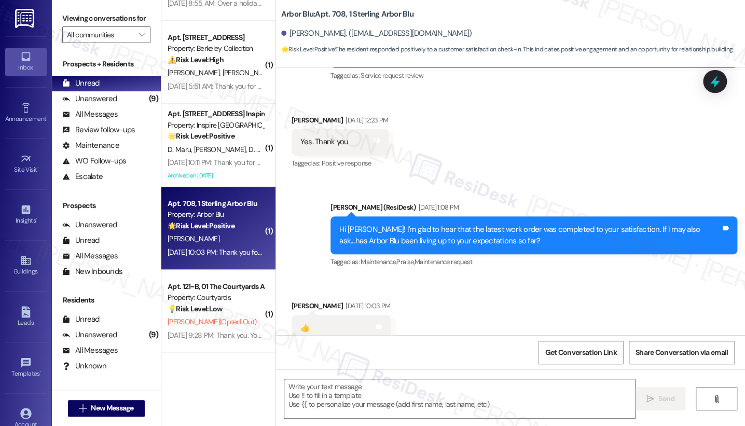
scroll to position [195, 0]
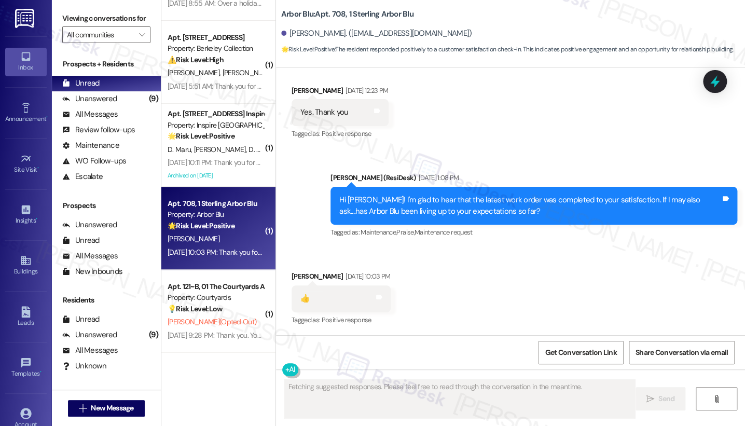
type textarea "Fetching suggested responses. Please feel free to read through the conversation…"
click at [430, 211] on div "Hi [PERSON_NAME]! I'm glad to hear that the latest work order was completed to …" at bounding box center [530, 206] width 382 height 22
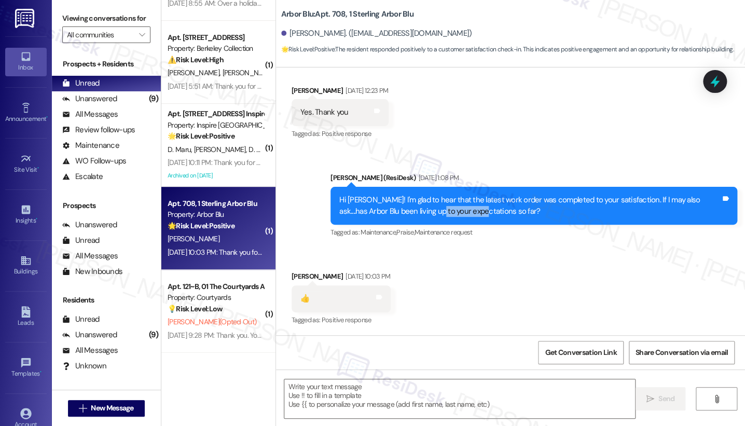
click at [430, 211] on div "Hi [PERSON_NAME]! I'm glad to hear that the latest work order was completed to …" at bounding box center [530, 206] width 382 height 22
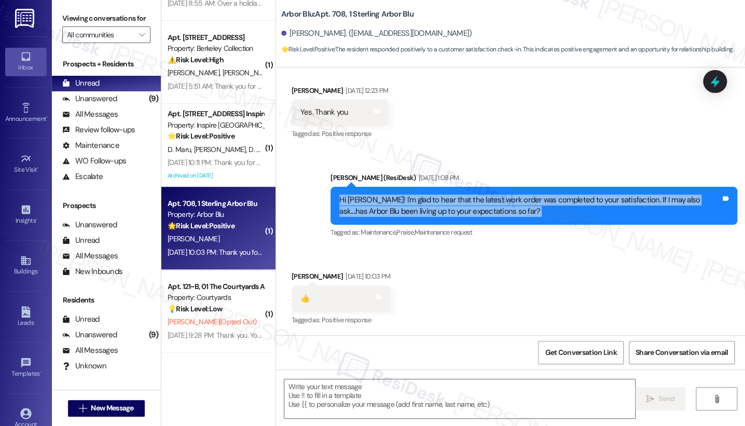
click at [430, 211] on div "Hi [PERSON_NAME]! I'm glad to hear that the latest work order was completed to …" at bounding box center [530, 206] width 382 height 22
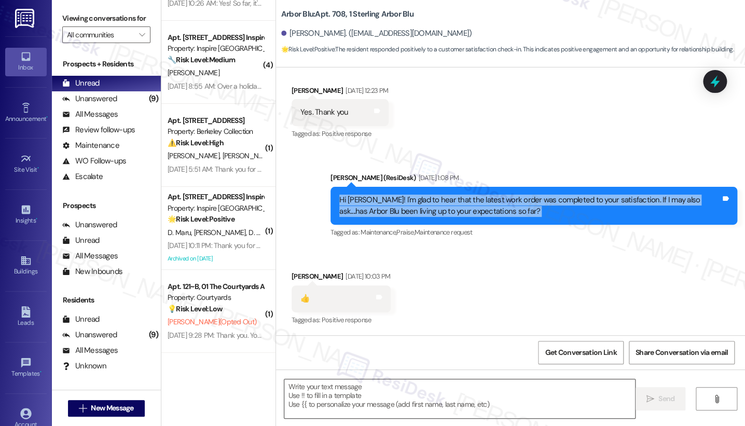
click at [335, 394] on textarea at bounding box center [459, 398] width 351 height 39
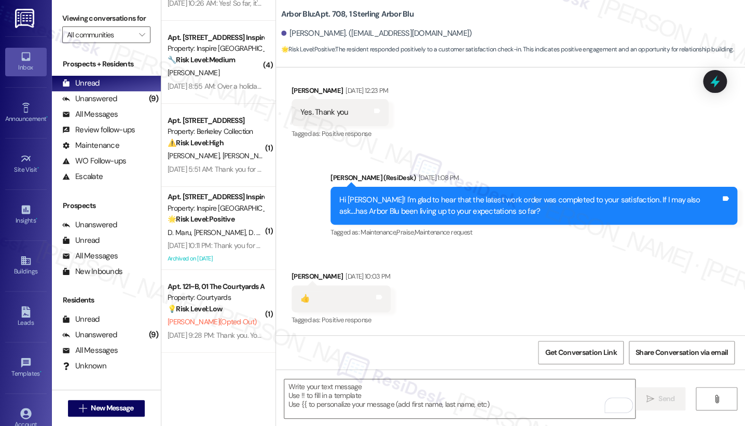
click at [76, 11] on label "Viewing conversations for" at bounding box center [106, 18] width 88 height 16
click at [469, 397] on textarea "To enrich screen reader interactions, please activate Accessibility in Grammarl…" at bounding box center [459, 398] width 351 height 39
click at [81, 17] on label "Viewing conversations for" at bounding box center [106, 18] width 88 height 16
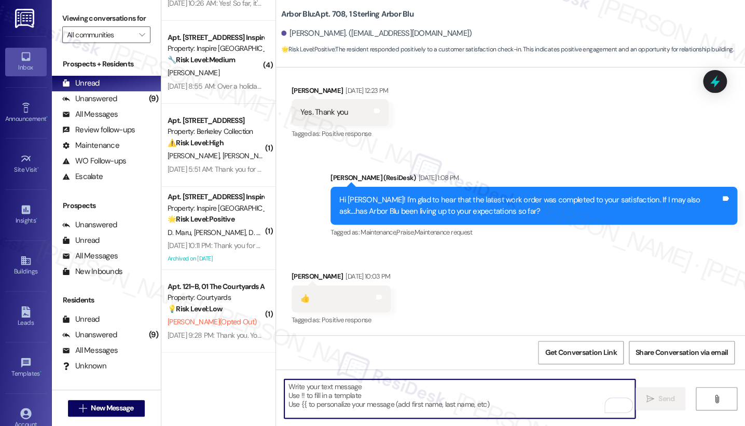
click at [402, 401] on textarea "To enrich screen reader interactions, please activate Accessibility in Grammarl…" at bounding box center [459, 398] width 351 height 39
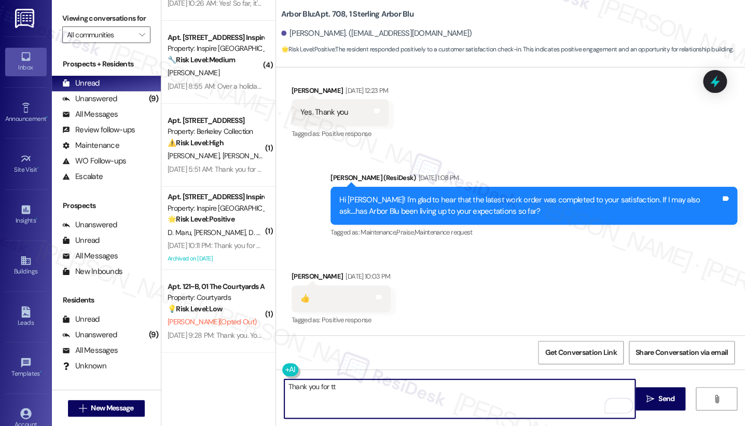
click at [471, 218] on div "Hi [PERSON_NAME]! I'm glad to hear that the latest work order was completed to …" at bounding box center [534, 206] width 407 height 38
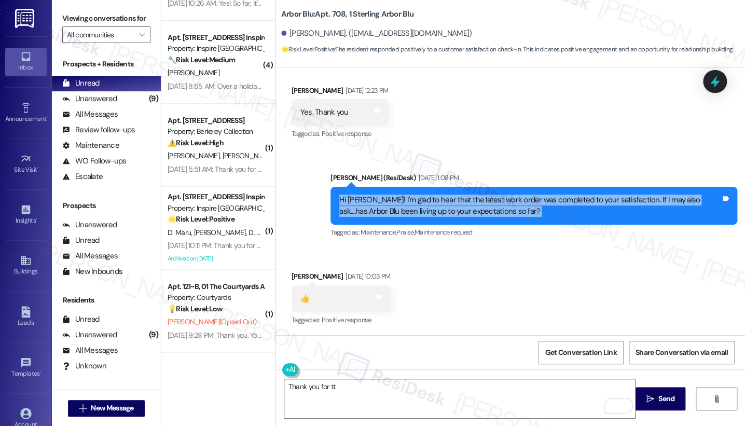
click at [471, 218] on div "Hi [PERSON_NAME]! I'm glad to hear that the latest work order was completed to …" at bounding box center [534, 206] width 407 height 38
copy div "Hi [PERSON_NAME]! I'm glad to hear that the latest work order was completed to …"
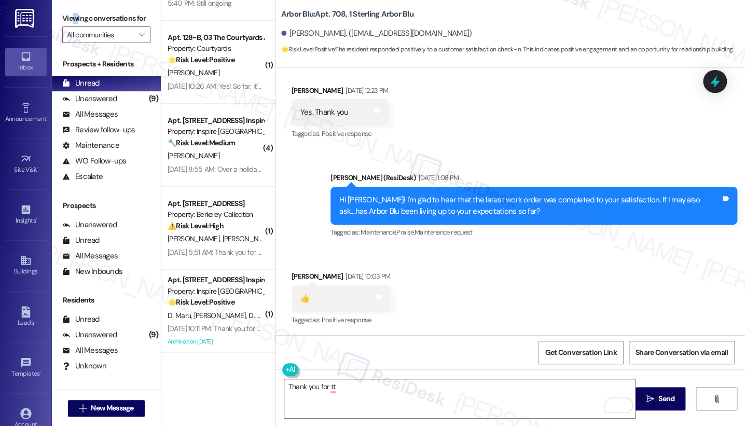
drag, startPoint x: 75, startPoint y: 15, endPoint x: 83, endPoint y: 36, distance: 22.7
click at [75, 15] on label "Viewing conversations for" at bounding box center [106, 18] width 88 height 16
click at [360, 396] on textarea "Thank you for tt" at bounding box center [459, 398] width 351 height 39
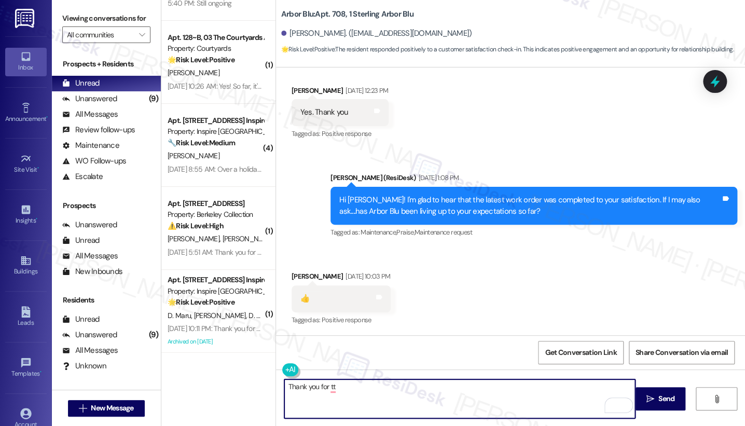
click at [360, 396] on textarea "Thank you for tt" at bounding box center [459, 398] width 351 height 39
paste textarea "Hi [PERSON_NAME]! 👍 That’s great to see! Thanks for sharing. If there’s ever an…"
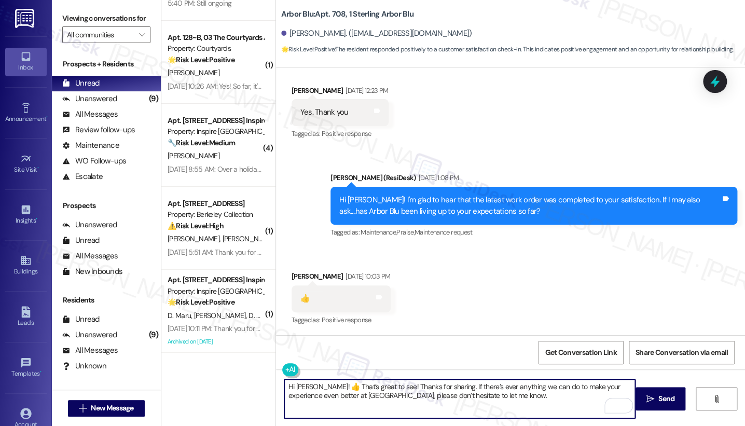
drag, startPoint x: 316, startPoint y: 384, endPoint x: 310, endPoint y: 384, distance: 5.7
click at [310, 384] on textarea "Hi [PERSON_NAME]! 👍 That’s great to see! Thanks for sharing. If there’s ever an…" at bounding box center [459, 398] width 351 height 39
drag, startPoint x: 367, startPoint y: 385, endPoint x: 310, endPoint y: 390, distance: 57.8
click at [310, 390] on textarea "Hi [PERSON_NAME]! That’s great to see! Thanks for sharing. If there’s ever anyt…" at bounding box center [459, 398] width 351 height 39
click at [448, 402] on textarea "Hi [PERSON_NAME]! Thanks for the thumbs up. If there’s ever anything we can do …" at bounding box center [459, 398] width 351 height 39
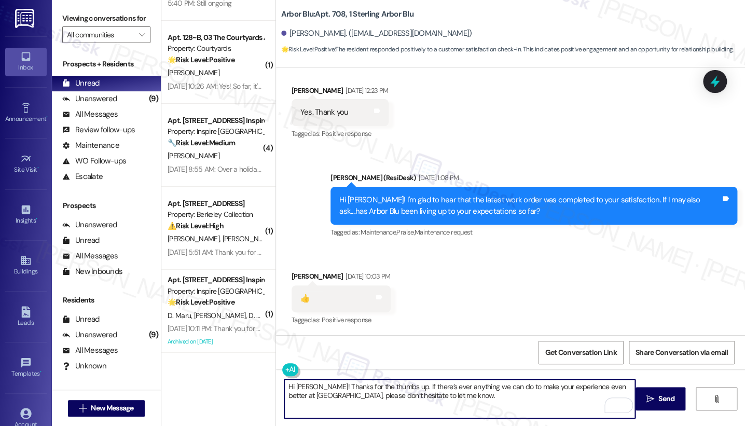
click at [434, 384] on textarea "Hi [PERSON_NAME]! Thanks for the thumbs up. If there’s ever anything we can do …" at bounding box center [459, 398] width 351 height 39
click at [404, 398] on textarea "Hi [PERSON_NAME]! Thanks for the thumbs up. If there’s ever anything we can do …" at bounding box center [459, 398] width 351 height 39
click at [419, 397] on textarea "Hi [PERSON_NAME]! Thanks for the thumbs up. If there’s ever anything we can do …" at bounding box center [459, 398] width 351 height 39
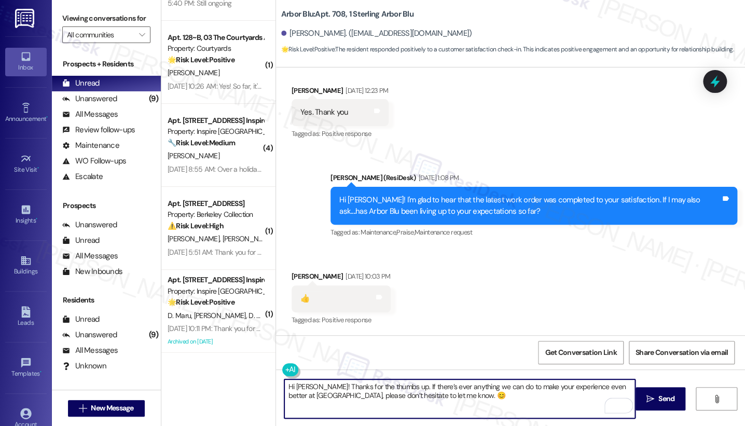
click at [435, 406] on textarea "Hi [PERSON_NAME]! Thanks for the thumbs up. If there’s ever anything we can do …" at bounding box center [459, 398] width 351 height 39
type textarea "Hi [PERSON_NAME]! Thanks for the thumbs up. If there’s ever anything we can do …"
click at [655, 396] on span " Send" at bounding box center [661, 398] width 33 height 11
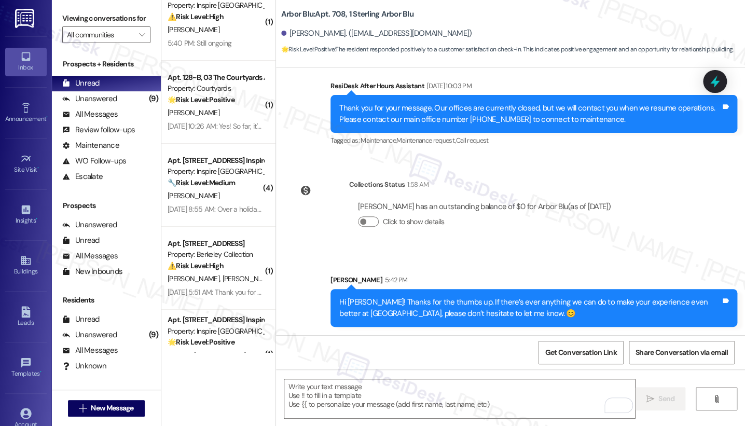
scroll to position [5, 0]
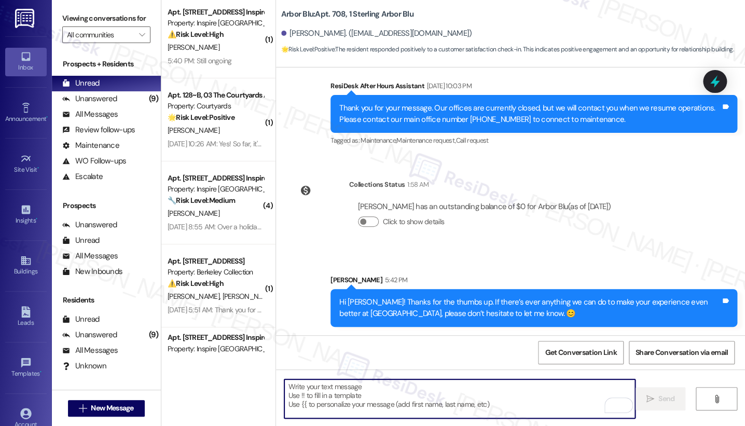
click at [376, 385] on textarea "To enrich screen reader interactions, please activate Accessibility in Grammarl…" at bounding box center [459, 398] width 351 height 39
type textarea "B"
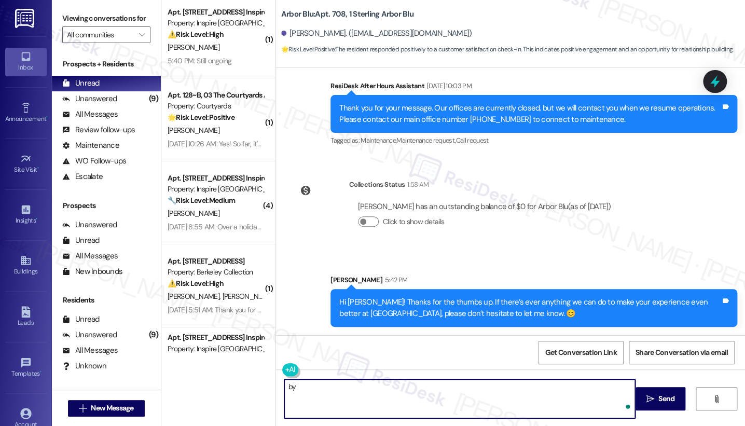
type textarea "b"
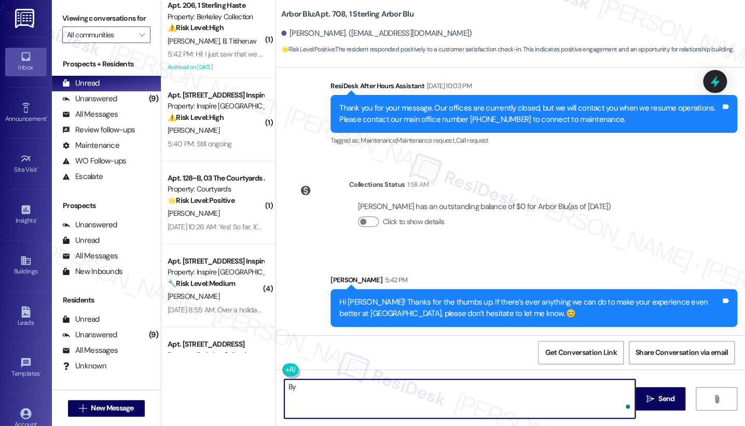
type textarea "B"
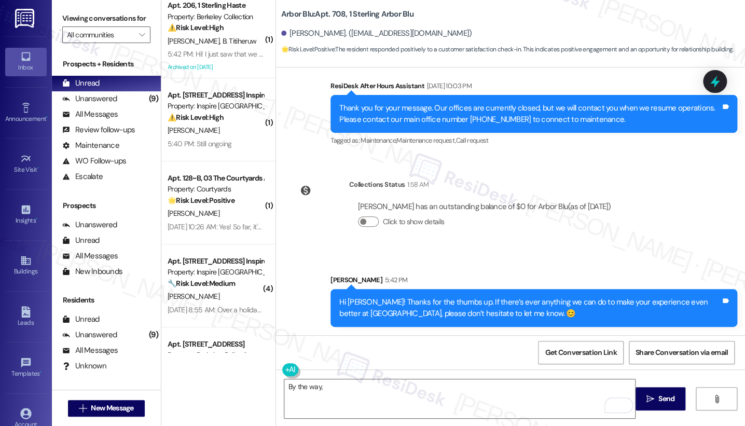
click at [78, 26] on label "Viewing conversations for" at bounding box center [106, 18] width 88 height 16
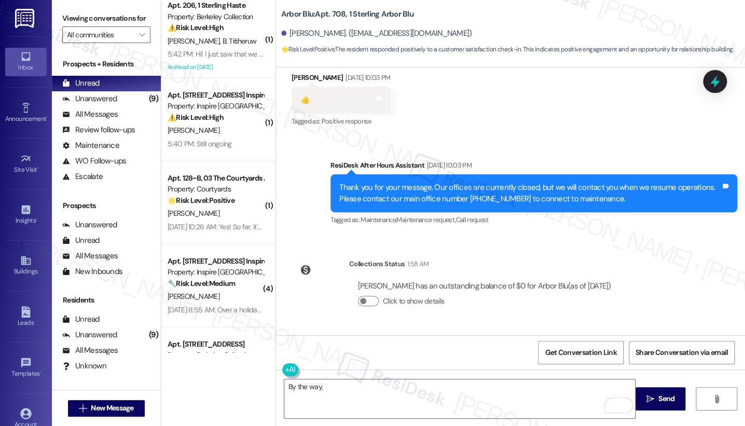
scroll to position [415, 0]
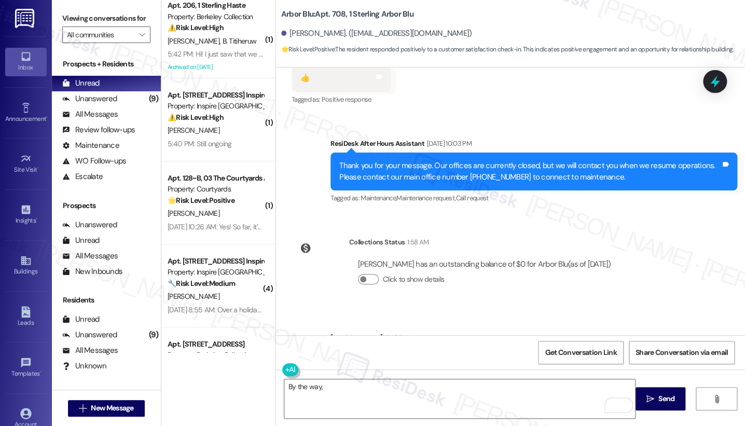
click at [452, 168] on div "Thank you for your message. Our offices are currently closed, but we will conta…" at bounding box center [530, 171] width 382 height 22
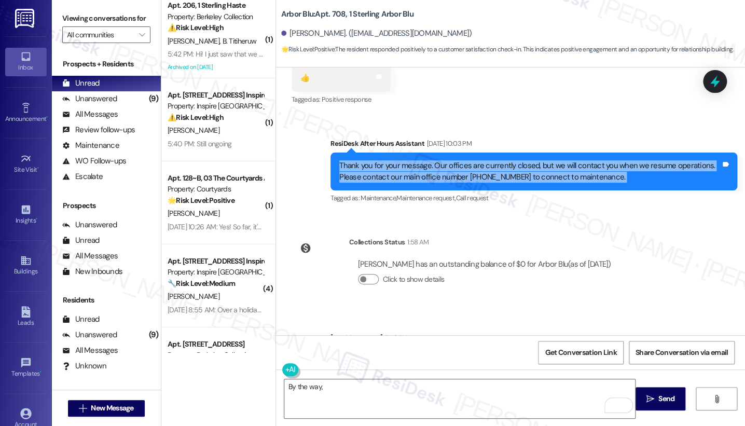
click at [452, 168] on div "Thank you for your message. Our offices are currently closed, but we will conta…" at bounding box center [530, 171] width 382 height 22
click at [507, 184] on div "Thank you for your message. Our offices are currently closed, but we will conta…" at bounding box center [534, 172] width 407 height 38
click at [512, 169] on div "Thank you for your message. Our offices are currently closed, but we will conta…" at bounding box center [530, 171] width 382 height 22
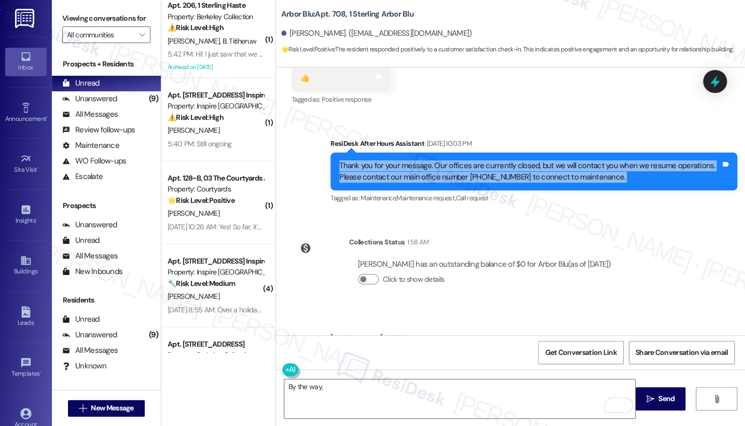
click at [512, 168] on div "Thank you for your message. Our offices are currently closed, but we will conta…" at bounding box center [530, 171] width 382 height 22
click at [512, 169] on div "Thank you for your message. Our offices are currently closed, but we will conta…" at bounding box center [530, 171] width 382 height 22
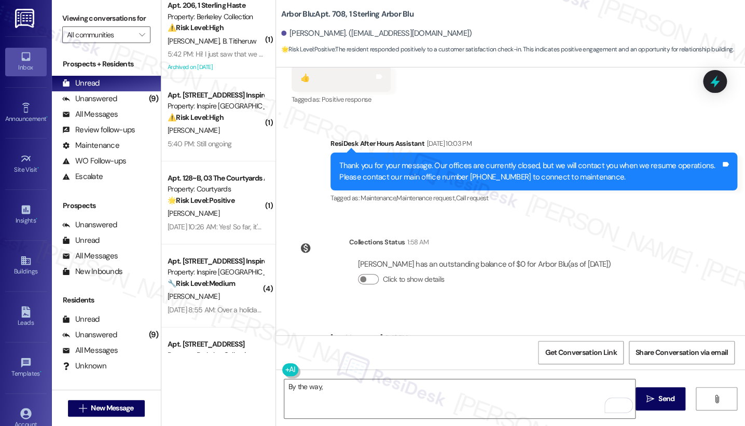
click at [475, 115] on div "Sent via SMS ResiDesk After Hours Assistant [DATE] 10:03 PM Thank you for your …" at bounding box center [510, 164] width 469 height 99
click at [502, 166] on div "Thank you for your message. Our offices are currently closed, but we will conta…" at bounding box center [530, 171] width 382 height 22
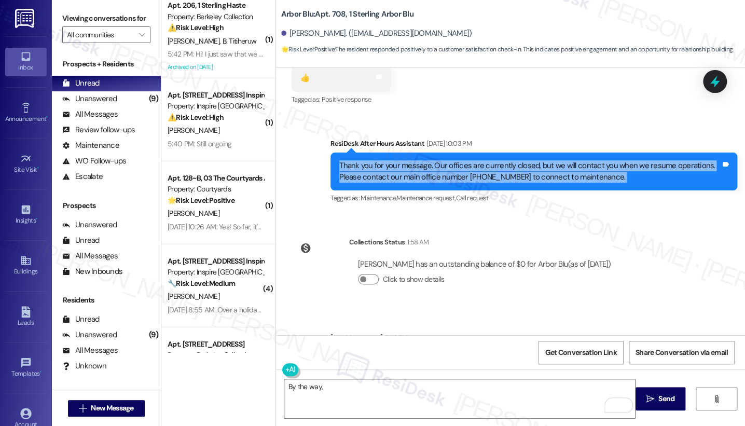
click at [502, 166] on div "Thank you for your message. Our offices are currently closed, but we will conta…" at bounding box center [530, 171] width 382 height 22
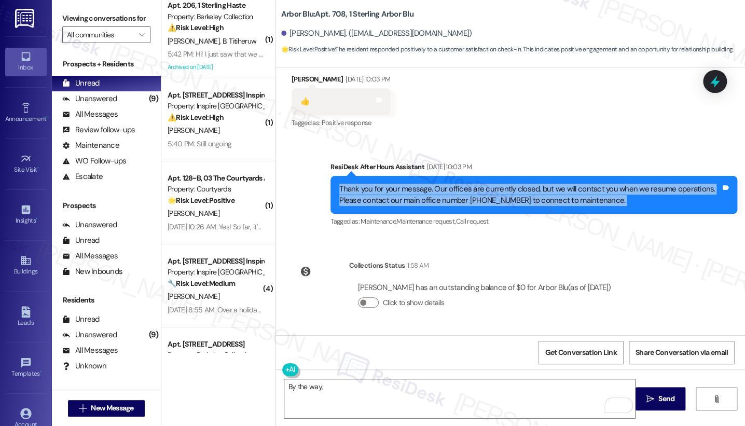
scroll to position [473, 0]
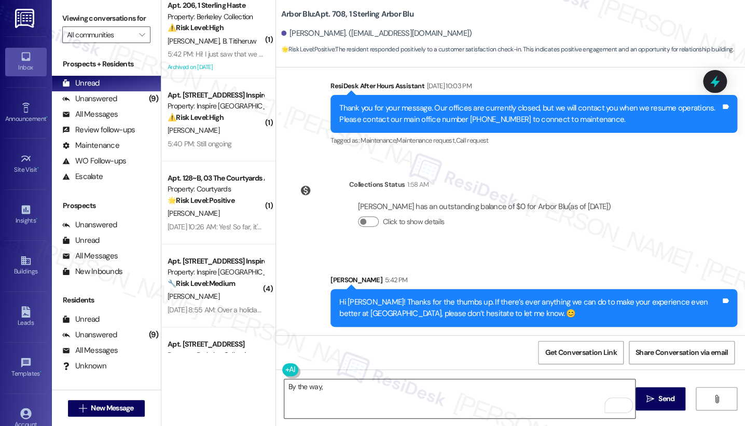
drag, startPoint x: 362, startPoint y: 391, endPoint x: 368, endPoint y: 387, distance: 7.2
click at [362, 391] on textarea "By the way," at bounding box center [459, 398] width 351 height 39
click at [68, 15] on label "Viewing conversations for" at bounding box center [106, 18] width 88 height 16
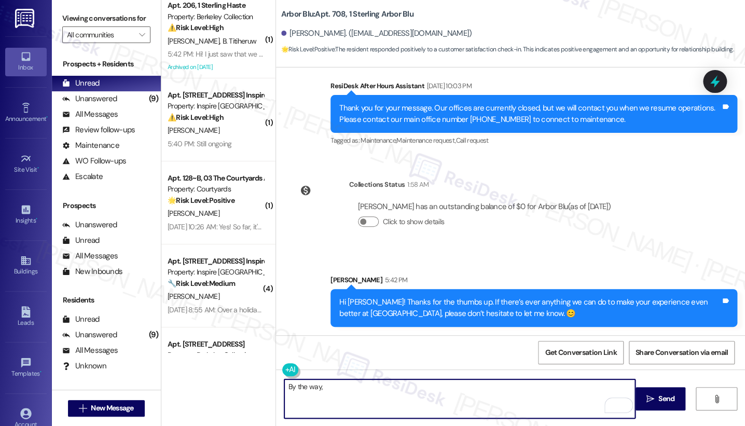
click at [382, 398] on textarea "By the way," at bounding box center [459, 398] width 351 height 39
paste textarea "would you be willing to share your positive experience at {{property}} in a qui…"
drag, startPoint x: 321, startPoint y: 388, endPoint x: 357, endPoint y: 389, distance: 35.8
click at [321, 388] on textarea "By the way, would you be willing to share your positive experience at {{propert…" at bounding box center [459, 398] width 351 height 39
click at [606, 386] on textarea "By the way, would you be willing to share your positive experience at {{propert…" at bounding box center [459, 398] width 351 height 39
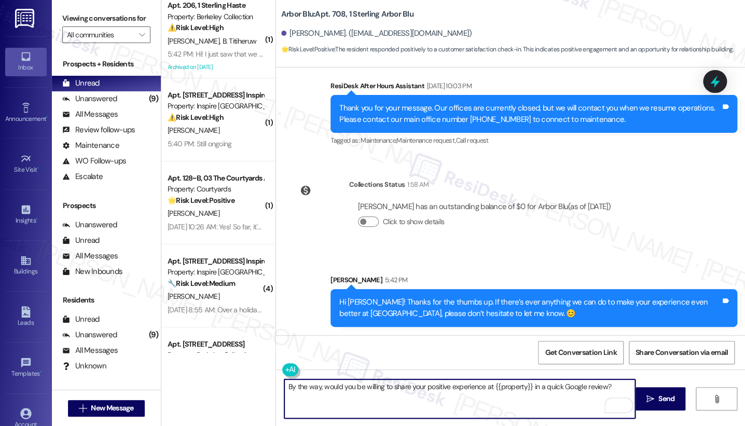
type textarea "By the way, would you be willing to share your positive experience at {{propert…"
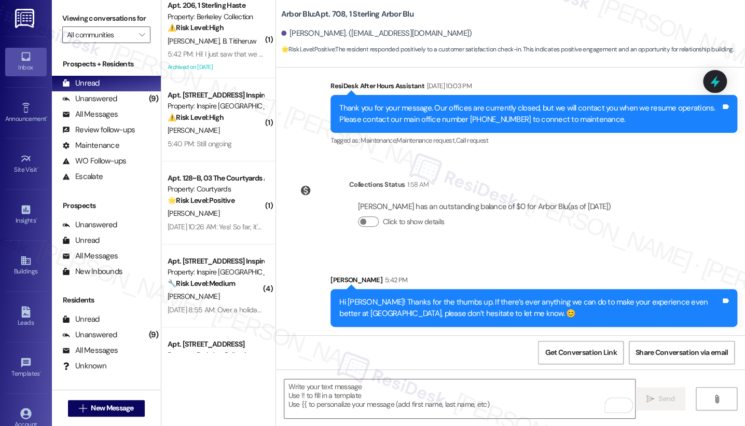
click at [84, 21] on label "Viewing conversations for" at bounding box center [106, 18] width 88 height 16
click at [370, 377] on div " Send " at bounding box center [510, 409] width 469 height 78
click at [365, 388] on textarea "To enrich screen reader interactions, please activate Accessibility in Grammarl…" at bounding box center [459, 398] width 351 height 39
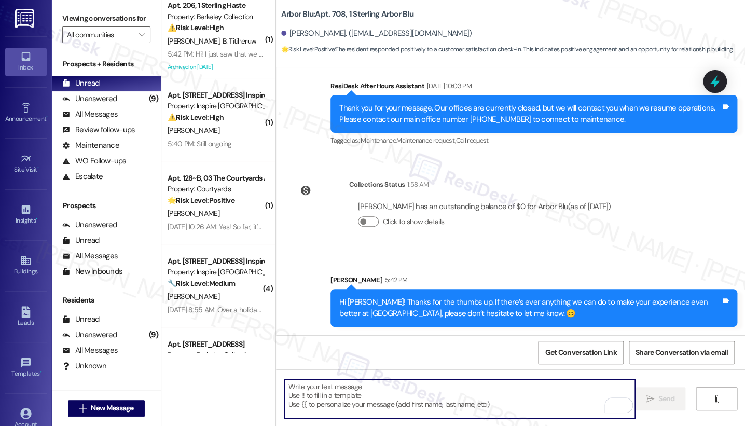
paste textarea "By the way, would you be open to sharing your positive experience at {{property…"
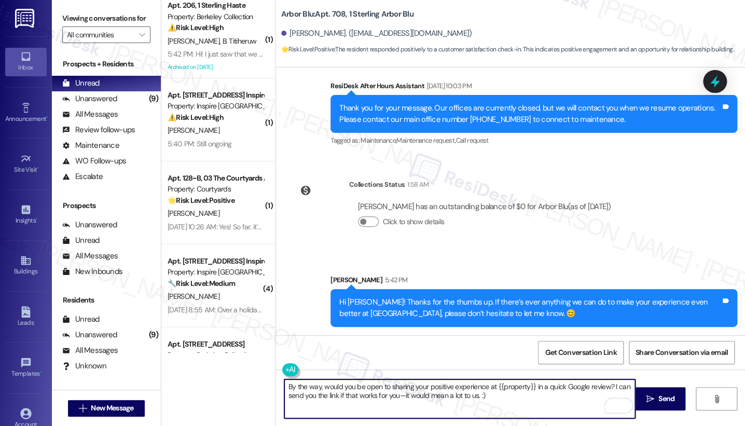
click at [396, 398] on textarea "By the way, would you be open to sharing your positive experience at {{property…" at bounding box center [459, 398] width 351 height 39
click at [392, 397] on textarea "By the way, would you be open to sharing your positive experience at {{property…" at bounding box center [459, 398] width 351 height 39
click at [541, 394] on textarea "By the way, would you be open to sharing your positive experience at {{property…" at bounding box center [459, 398] width 351 height 39
click at [391, 393] on textarea "By the way, would you be open to sharing your positive experience at {{property…" at bounding box center [459, 398] width 351 height 39
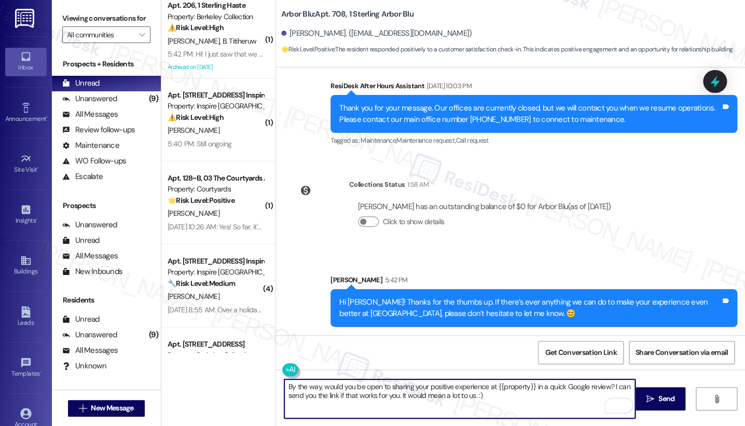
click at [391, 393] on textarea "By the way, would you be open to sharing your positive experience at {{property…" at bounding box center [459, 398] width 351 height 39
click at [538, 394] on textarea "By the way, would you be open to sharing your positive experience at {{property…" at bounding box center [459, 398] width 351 height 39
type textarea "By the way, would you be open to sharing your positive experience at {{property…"
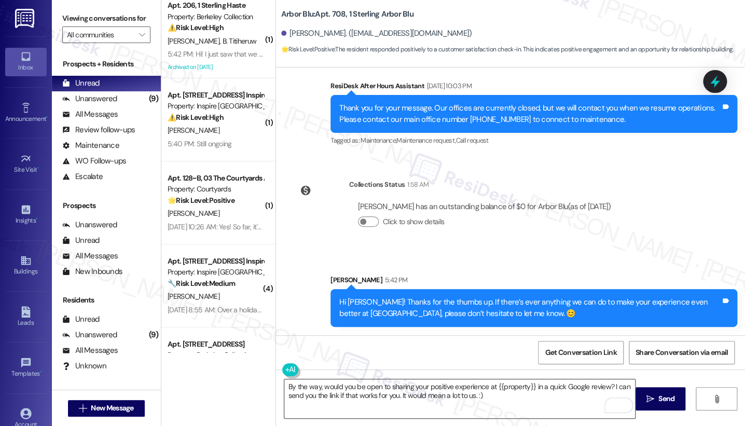
drag, startPoint x: 648, startPoint y: 394, endPoint x: 632, endPoint y: 391, distance: 16.5
click at [648, 395] on icon "" at bounding box center [651, 399] width 8 height 8
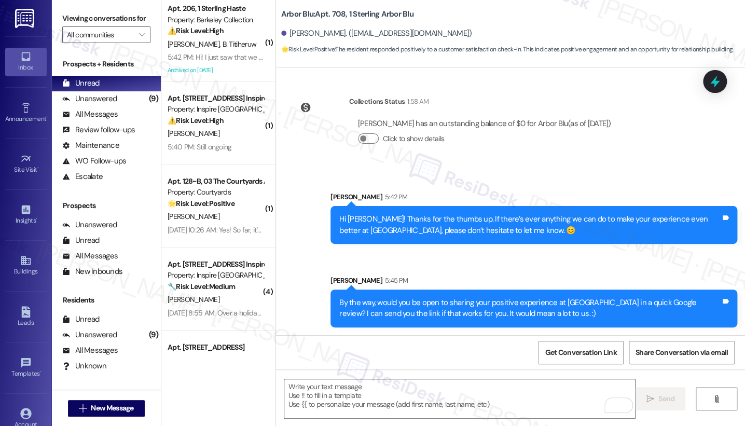
scroll to position [0, 0]
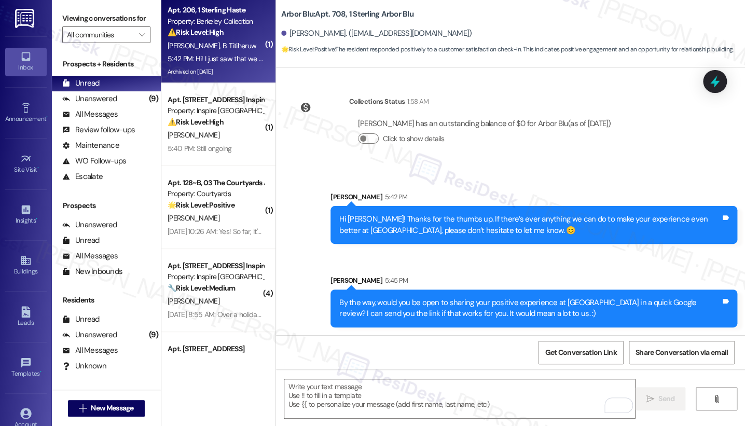
click at [222, 45] on span "B. Titiheruw" at bounding box center [239, 45] width 34 height 9
type textarea "Fetching suggested responses. Please feel free to read through the conversation…"
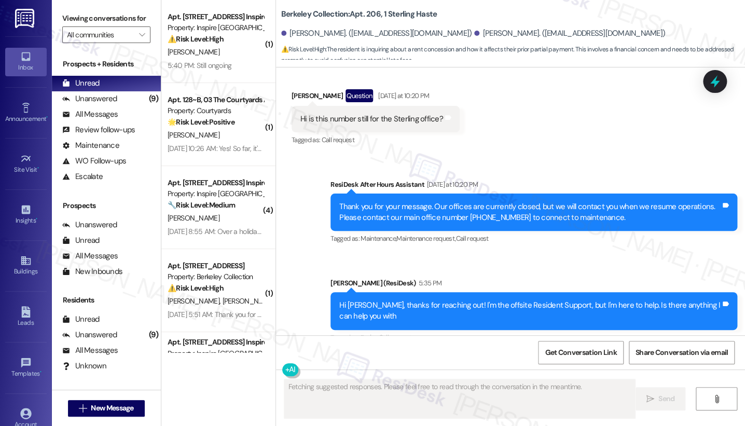
scroll to position [4915, 0]
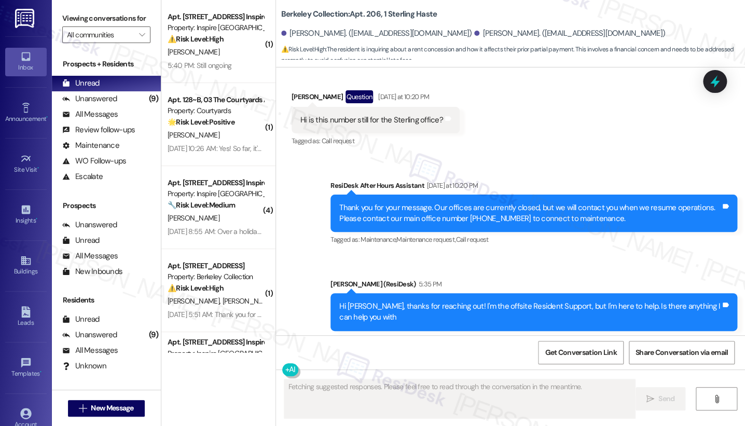
click at [388, 301] on div "Hi [PERSON_NAME], thanks for reaching out! I'm the offsite Resident Support, bu…" at bounding box center [530, 312] width 382 height 22
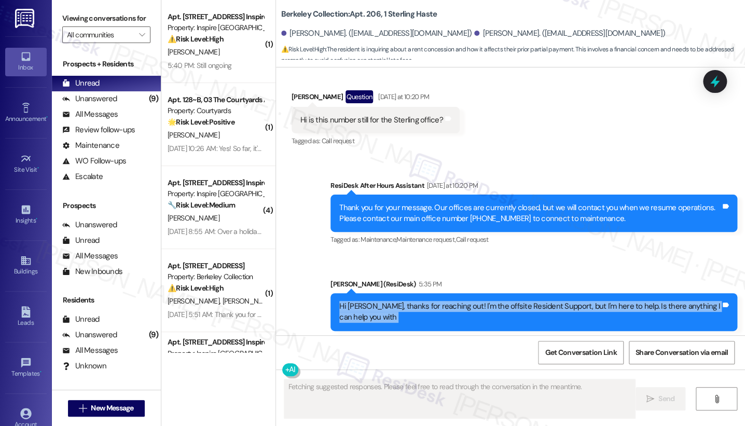
click at [388, 301] on div "Hi [PERSON_NAME], thanks for reaching out! I'm the offsite Resident Support, bu…" at bounding box center [530, 312] width 382 height 22
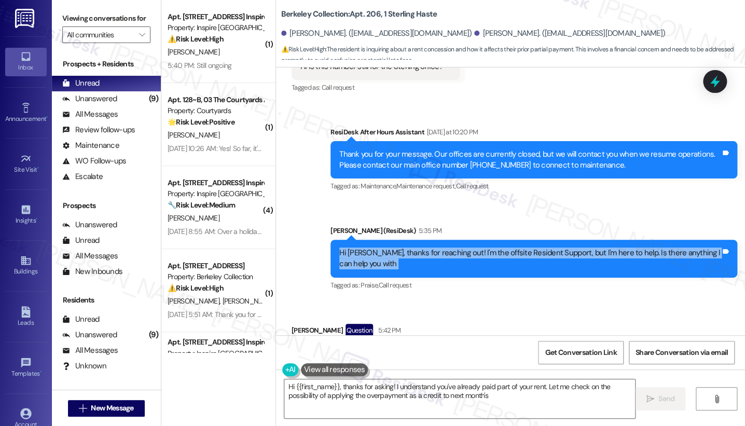
scroll to position [5088, 0]
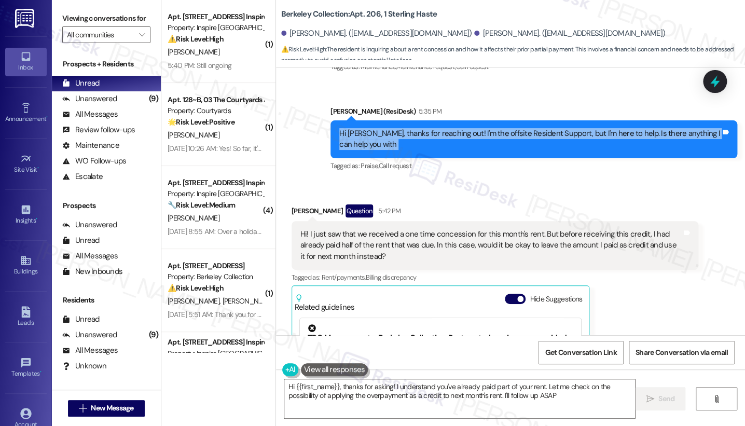
type textarea "Hi {{first_name}}, thanks for asking! I understand you've already paid part of …"
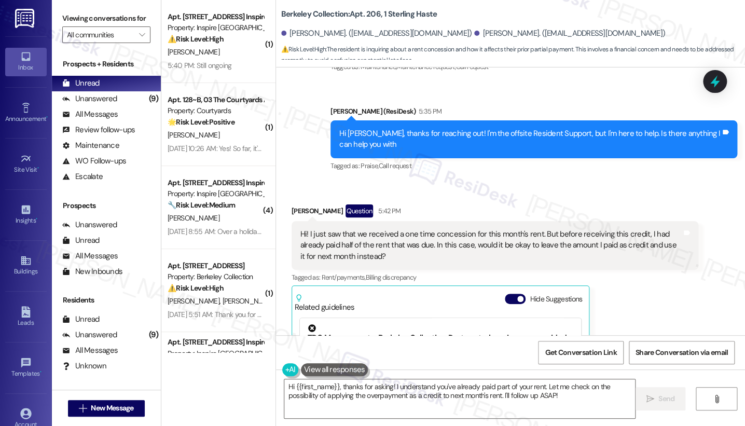
click at [361, 229] on div "Hi! I just saw that we received a one time concession for this month's rent. Bu…" at bounding box center [492, 245] width 382 height 33
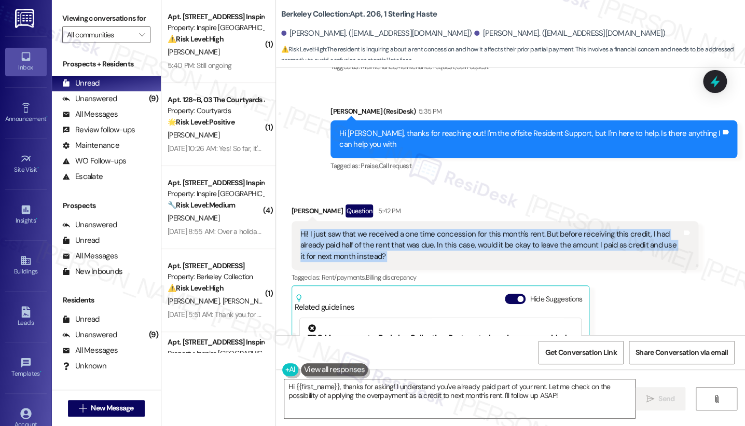
click at [361, 229] on div "Hi! I just saw that we received a one time concession for this month's rent. Bu…" at bounding box center [492, 245] width 382 height 33
copy div "Hi! I just saw that we received a one time concession for this month's rent. Bu…"
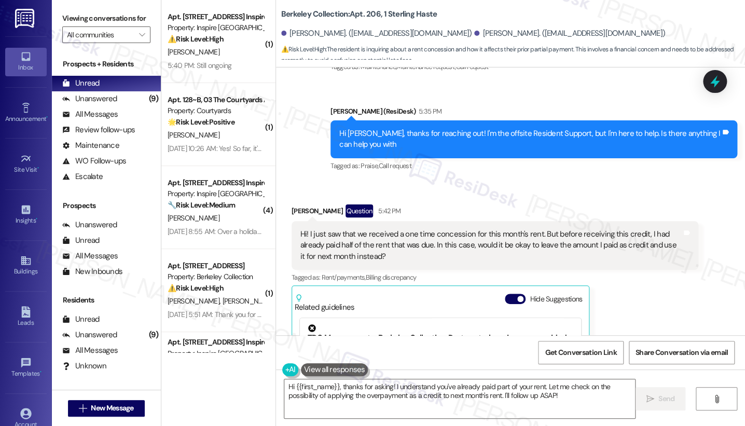
drag, startPoint x: 73, startPoint y: 11, endPoint x: 78, endPoint y: 0, distance: 12.3
click at [73, 11] on label "Viewing conversations for" at bounding box center [106, 18] width 88 height 16
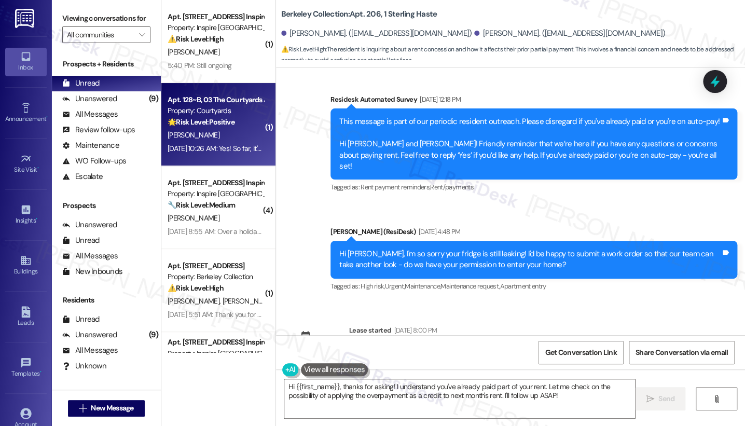
scroll to position [4626, 0]
